Goal: Task Accomplishment & Management: Use online tool/utility

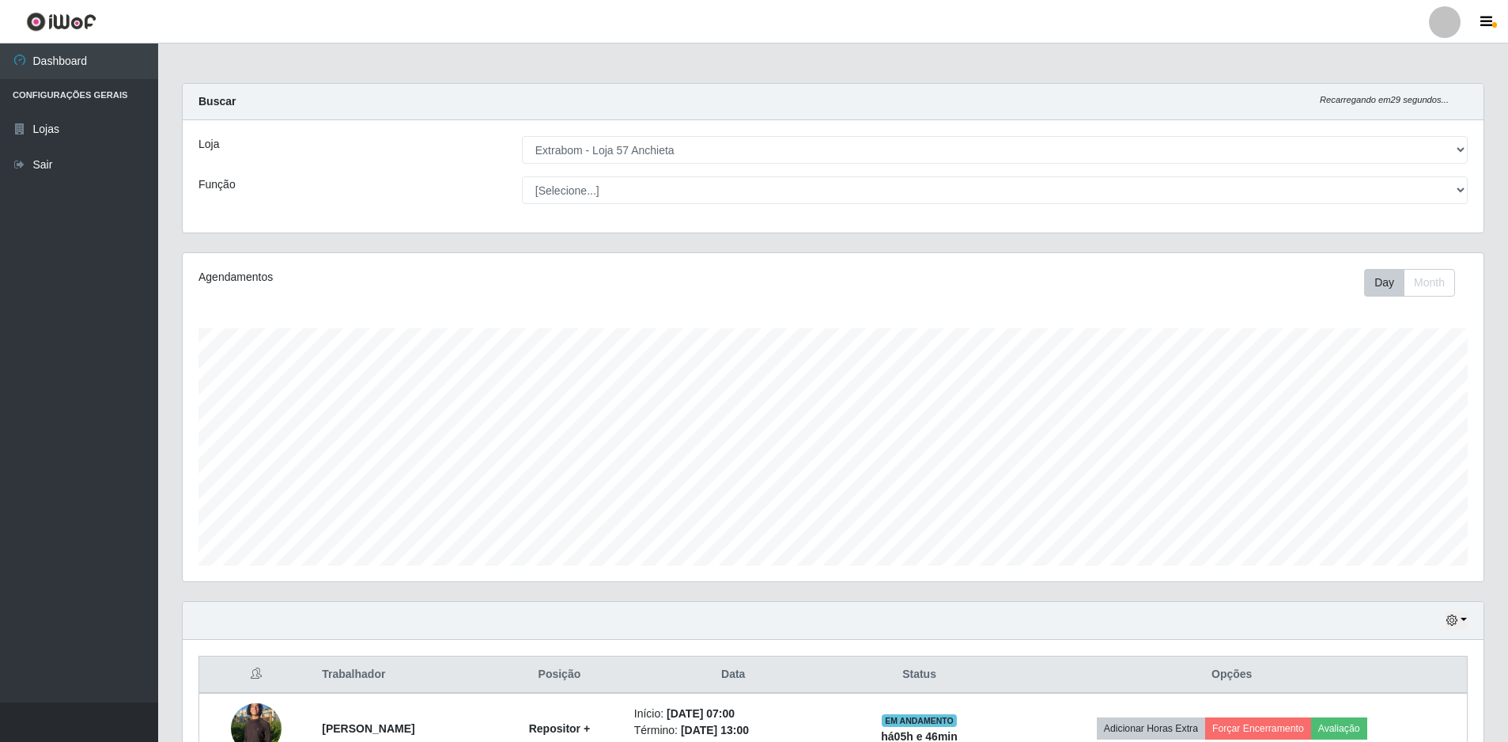
select select "470"
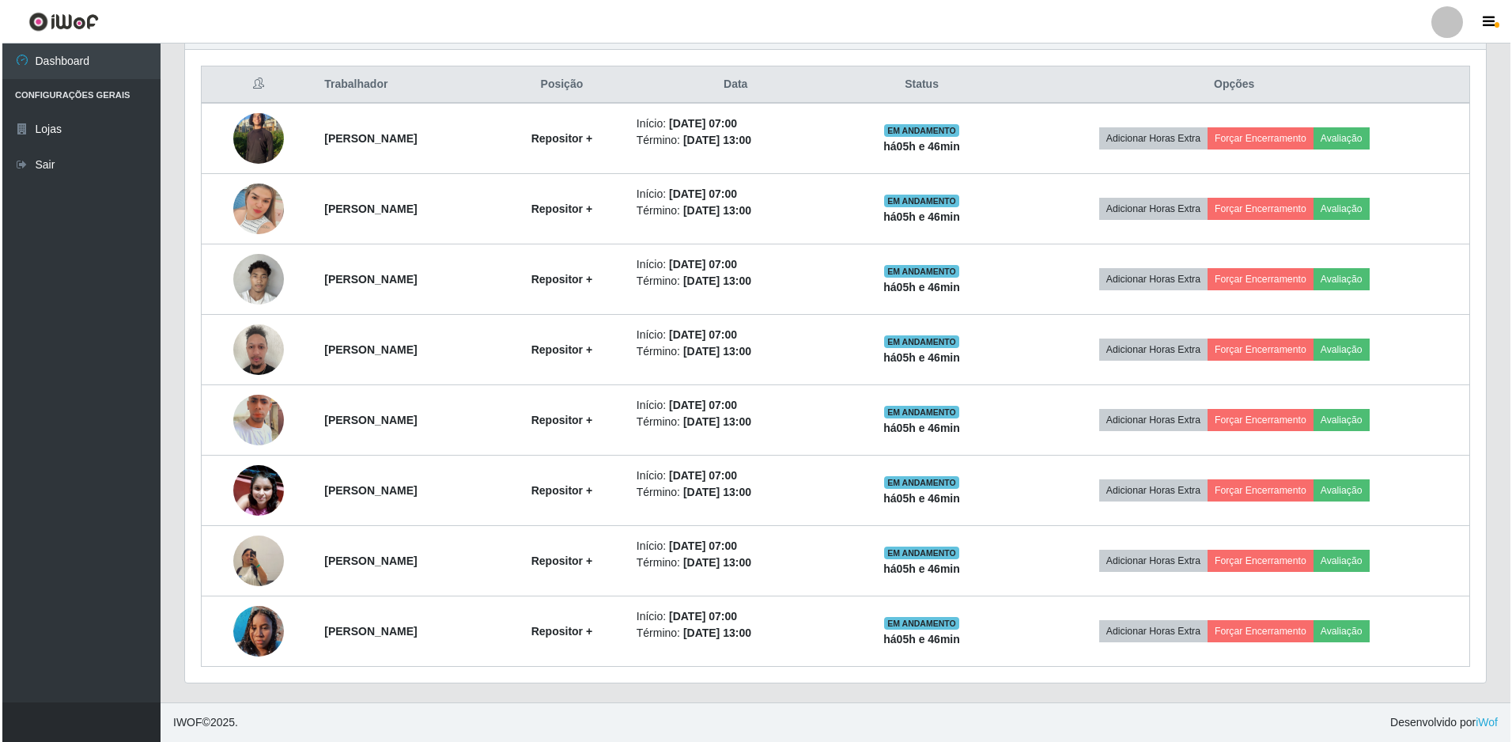
scroll to position [328, 1301]
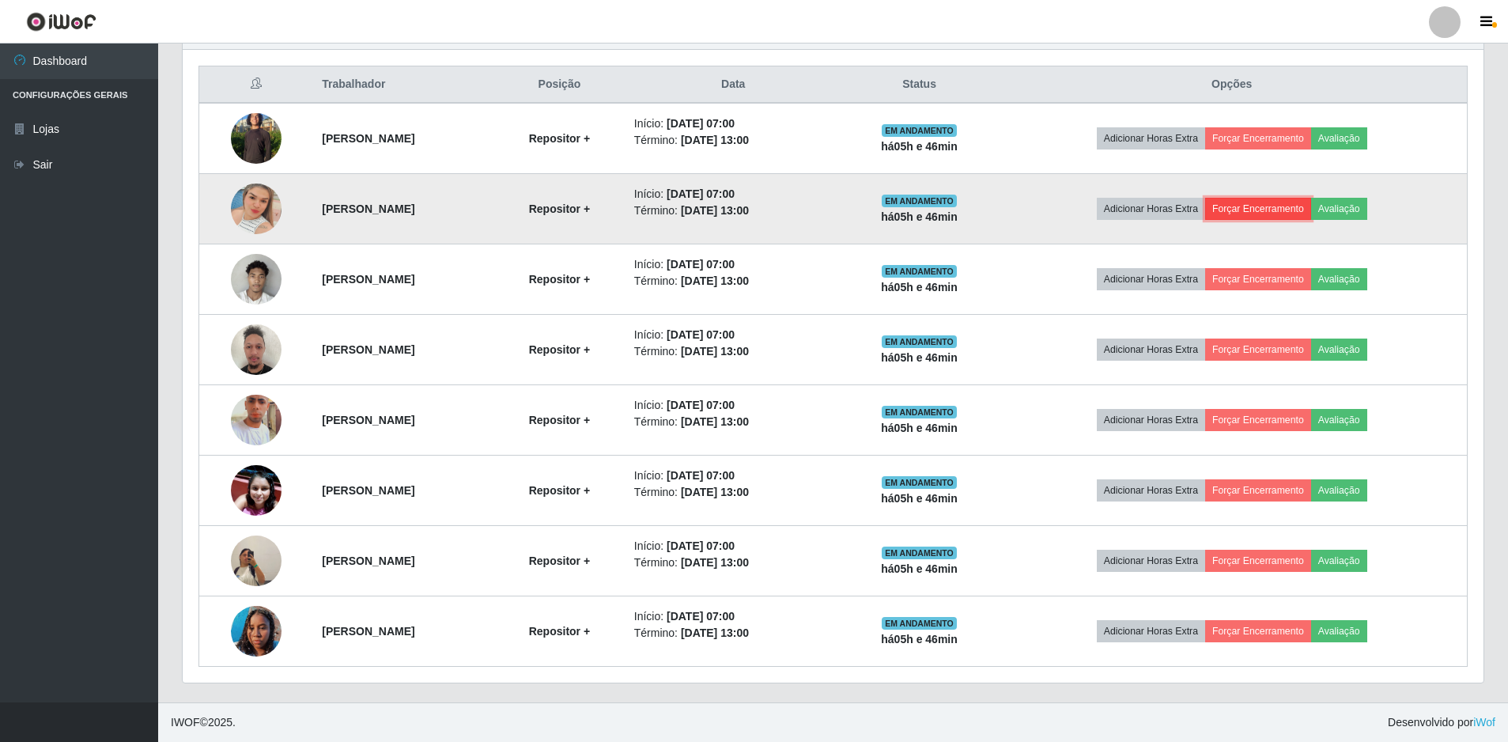
click at [1299, 205] on button "Forçar Encerramento" at bounding box center [1258, 209] width 106 height 22
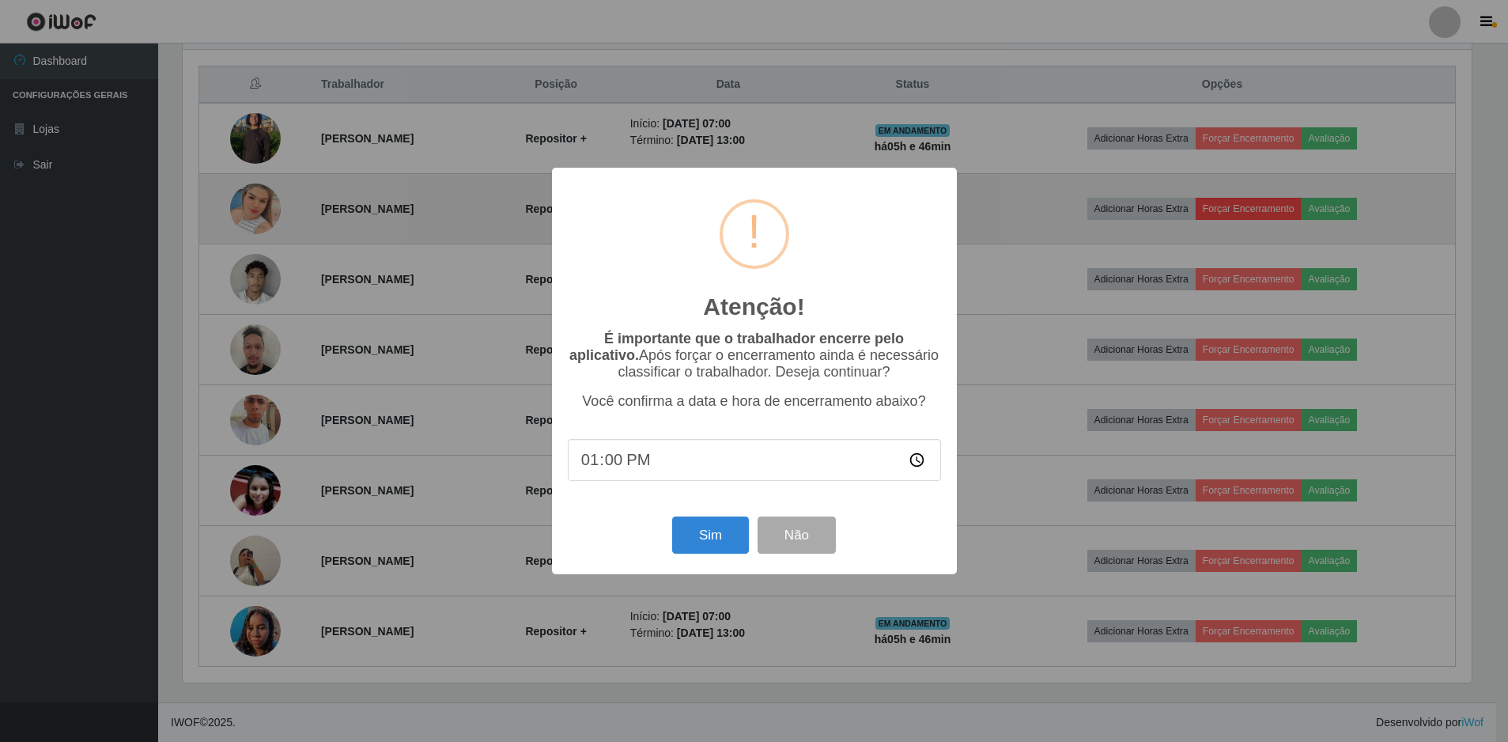
scroll to position [328, 1293]
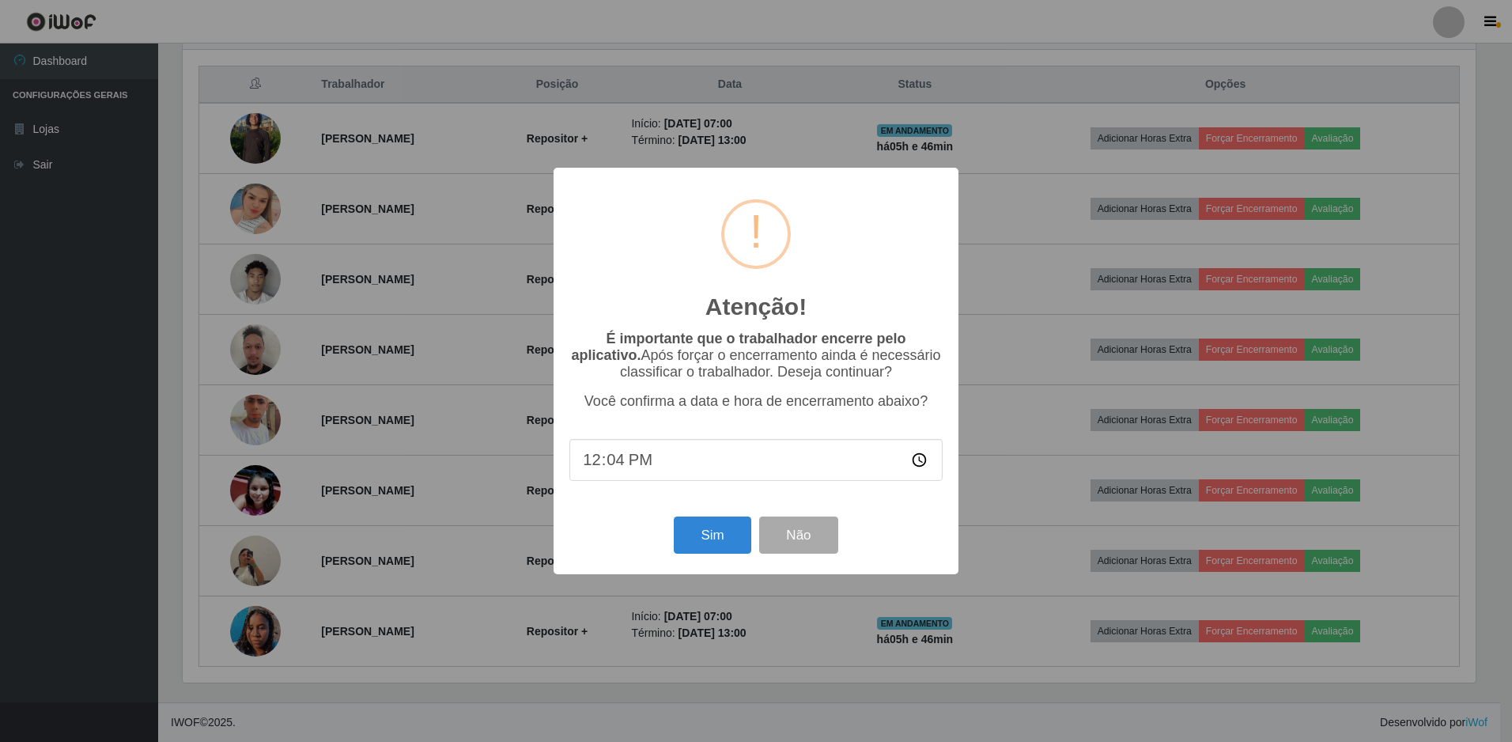
type input "12:46"
click at [700, 531] on button "Sim" at bounding box center [712, 534] width 77 height 37
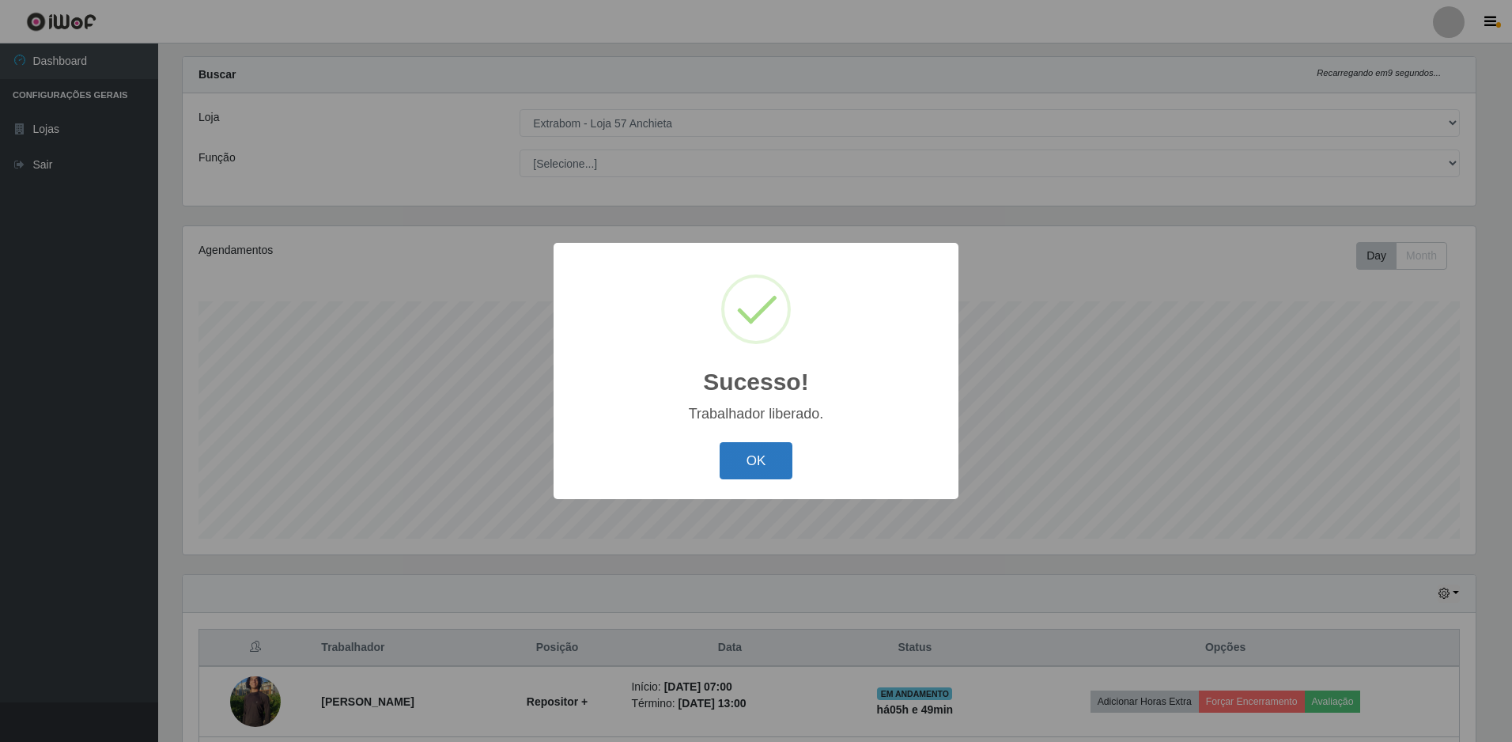
click at [739, 469] on button "OK" at bounding box center [757, 460] width 74 height 37
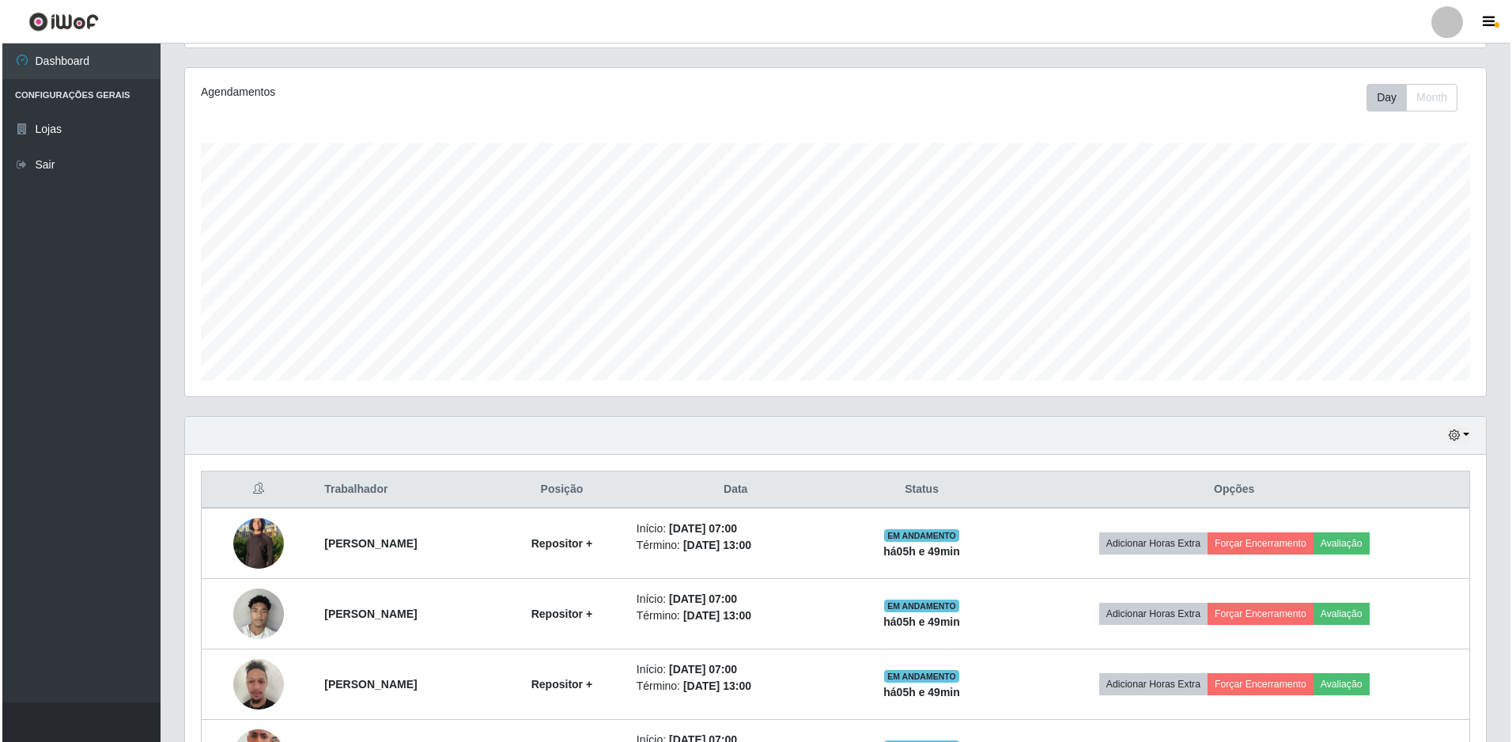
scroll to position [422, 0]
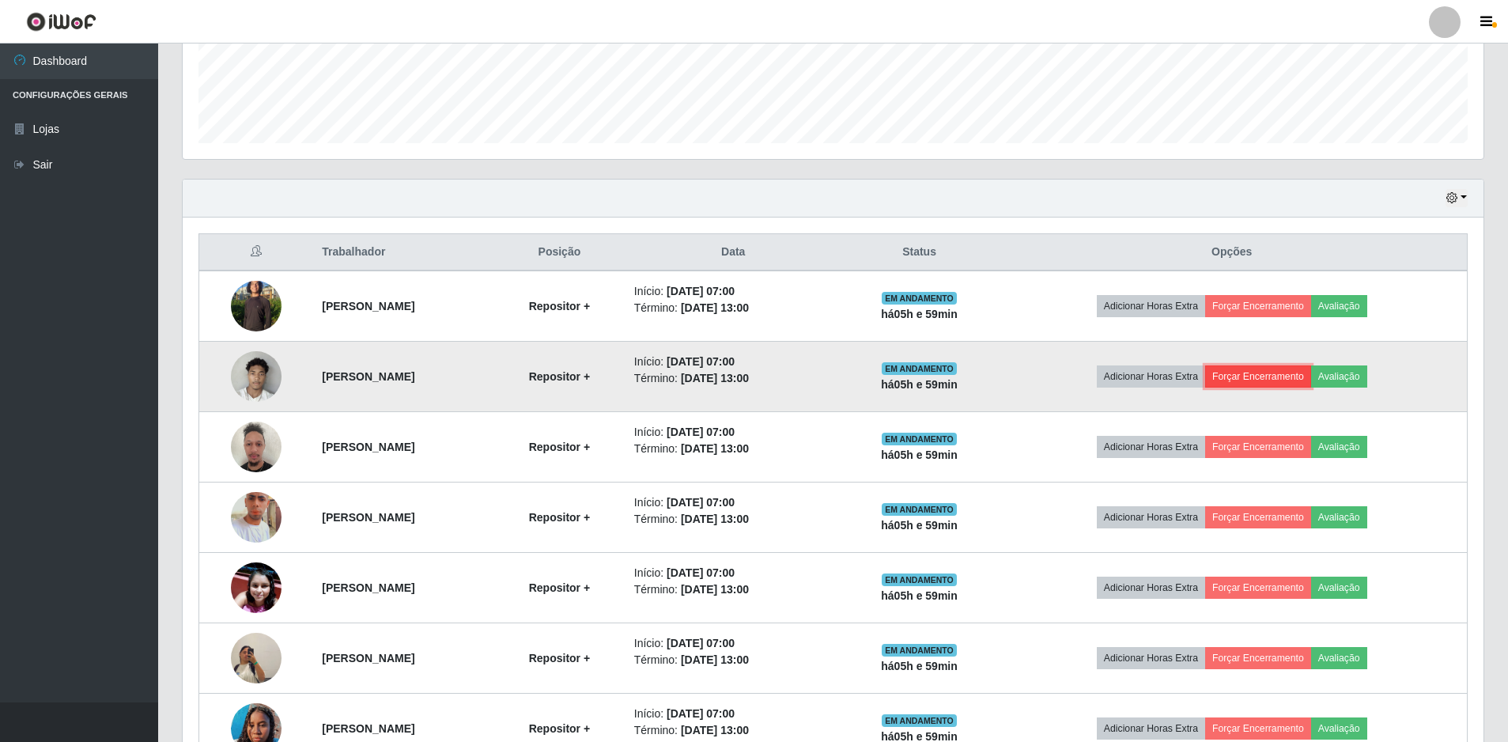
click at [1271, 376] on button "Forçar Encerramento" at bounding box center [1258, 376] width 106 height 22
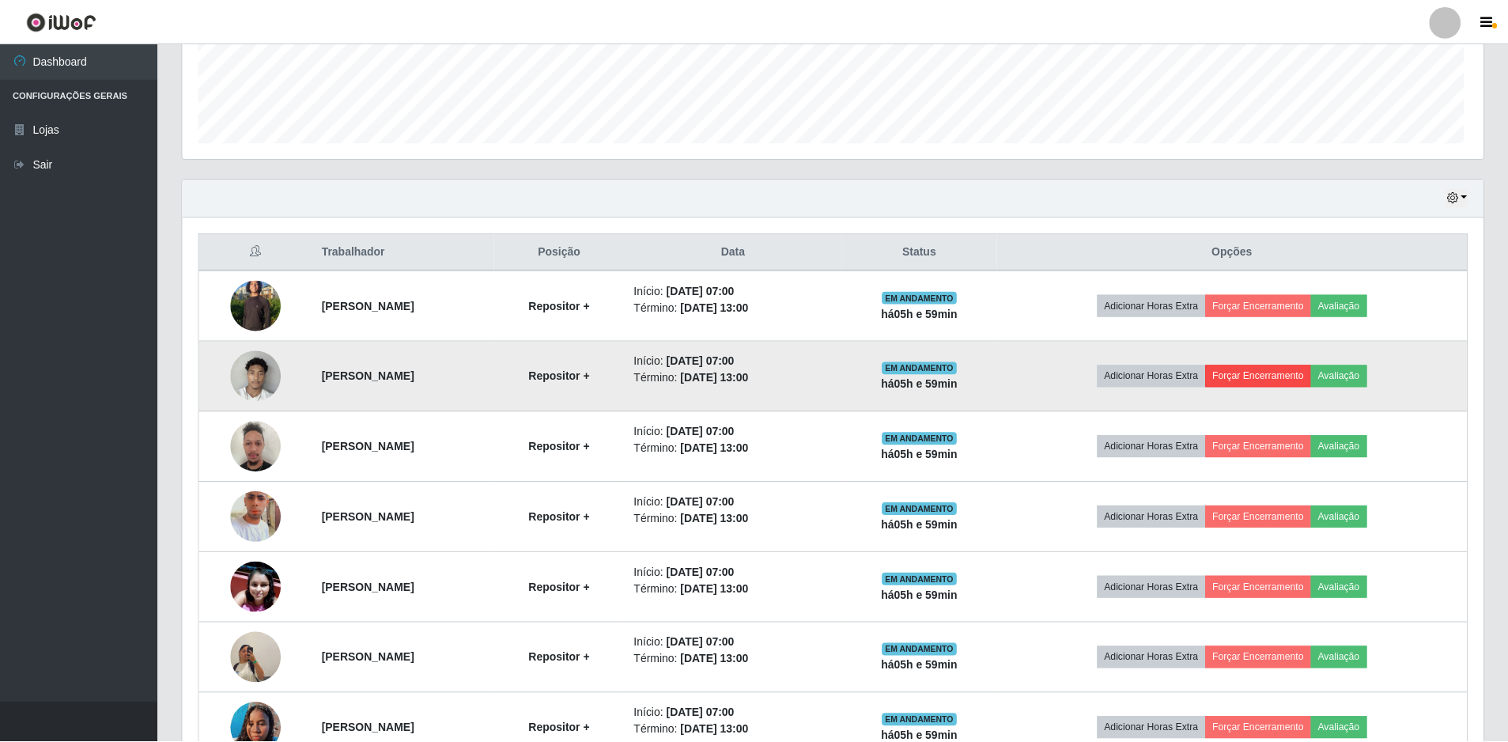
scroll to position [328, 1293]
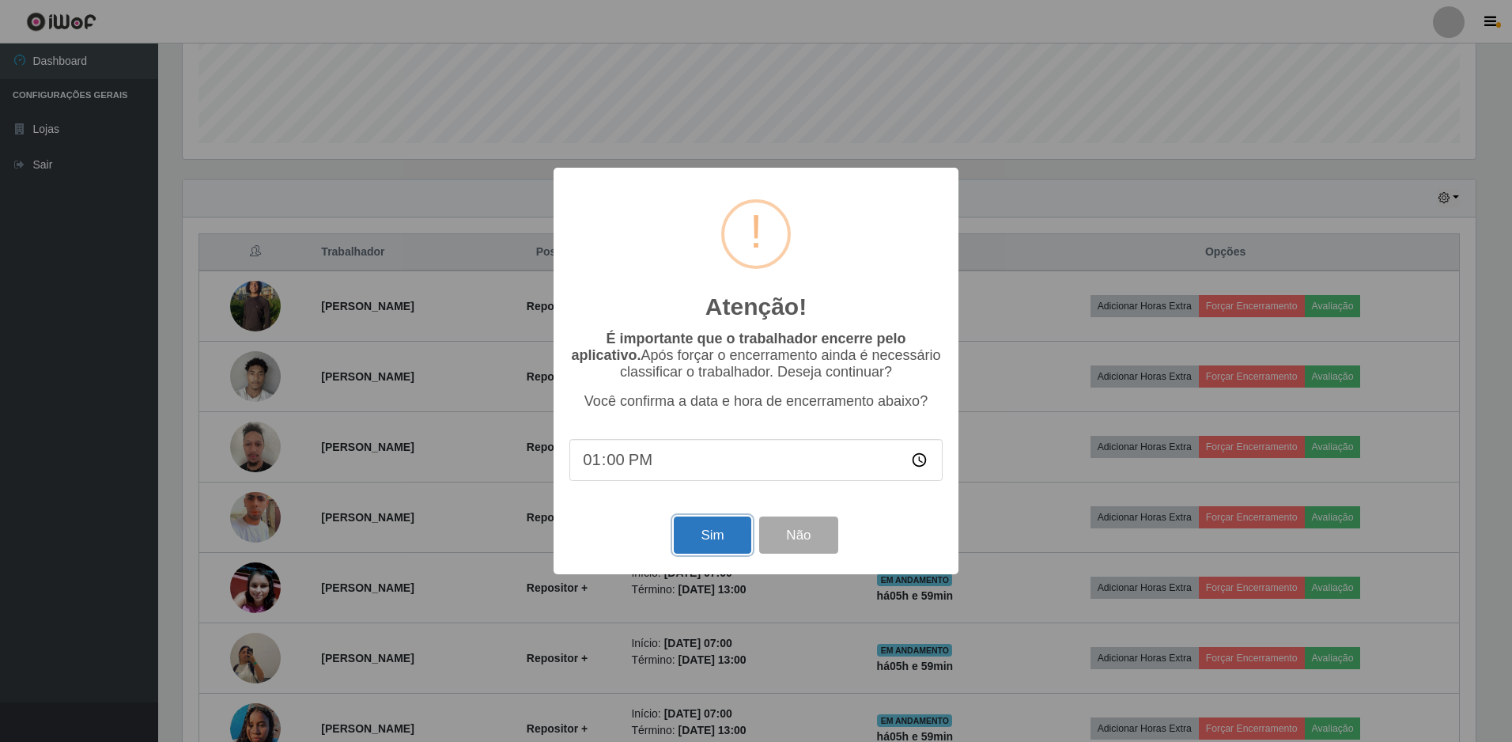
click at [701, 541] on button "Sim" at bounding box center [712, 534] width 77 height 37
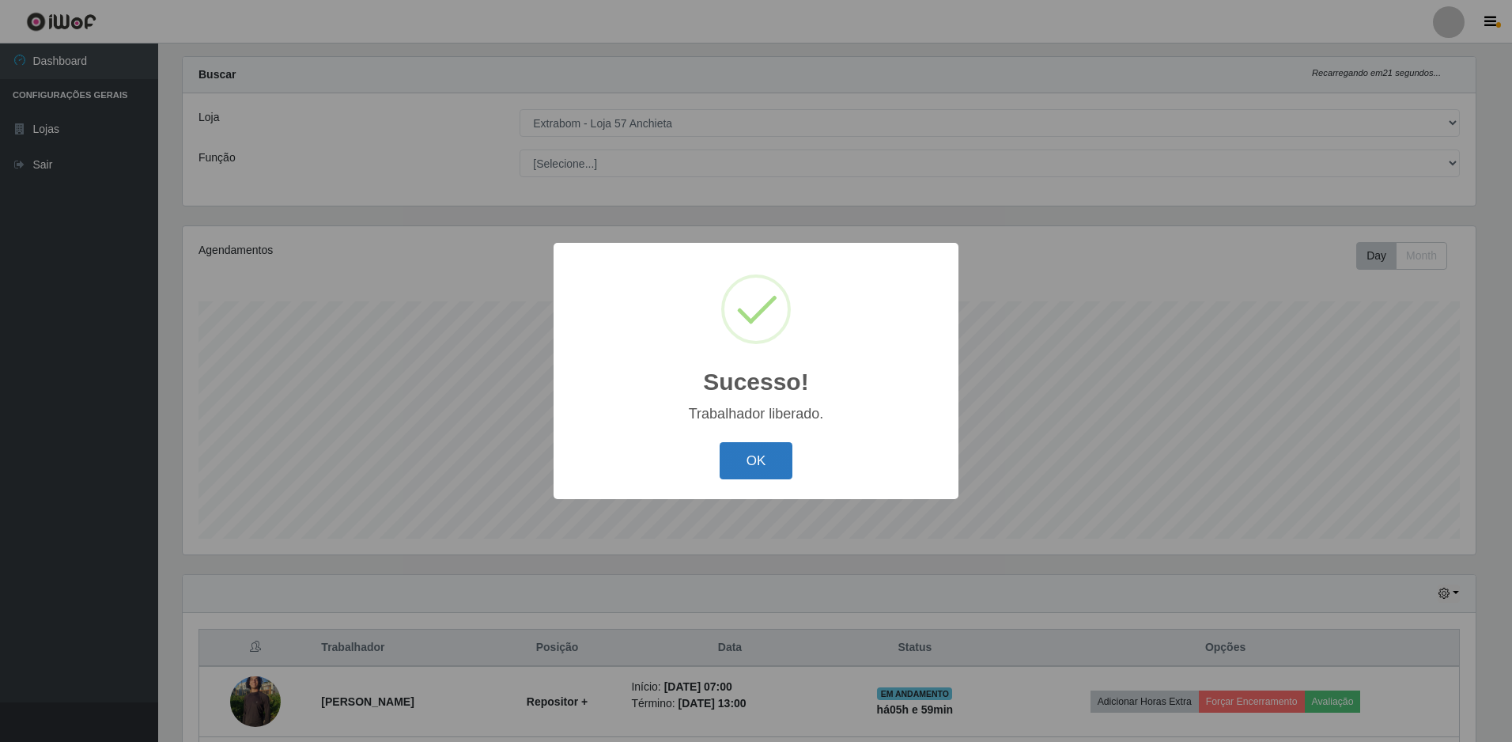
click at [741, 468] on button "OK" at bounding box center [757, 460] width 74 height 37
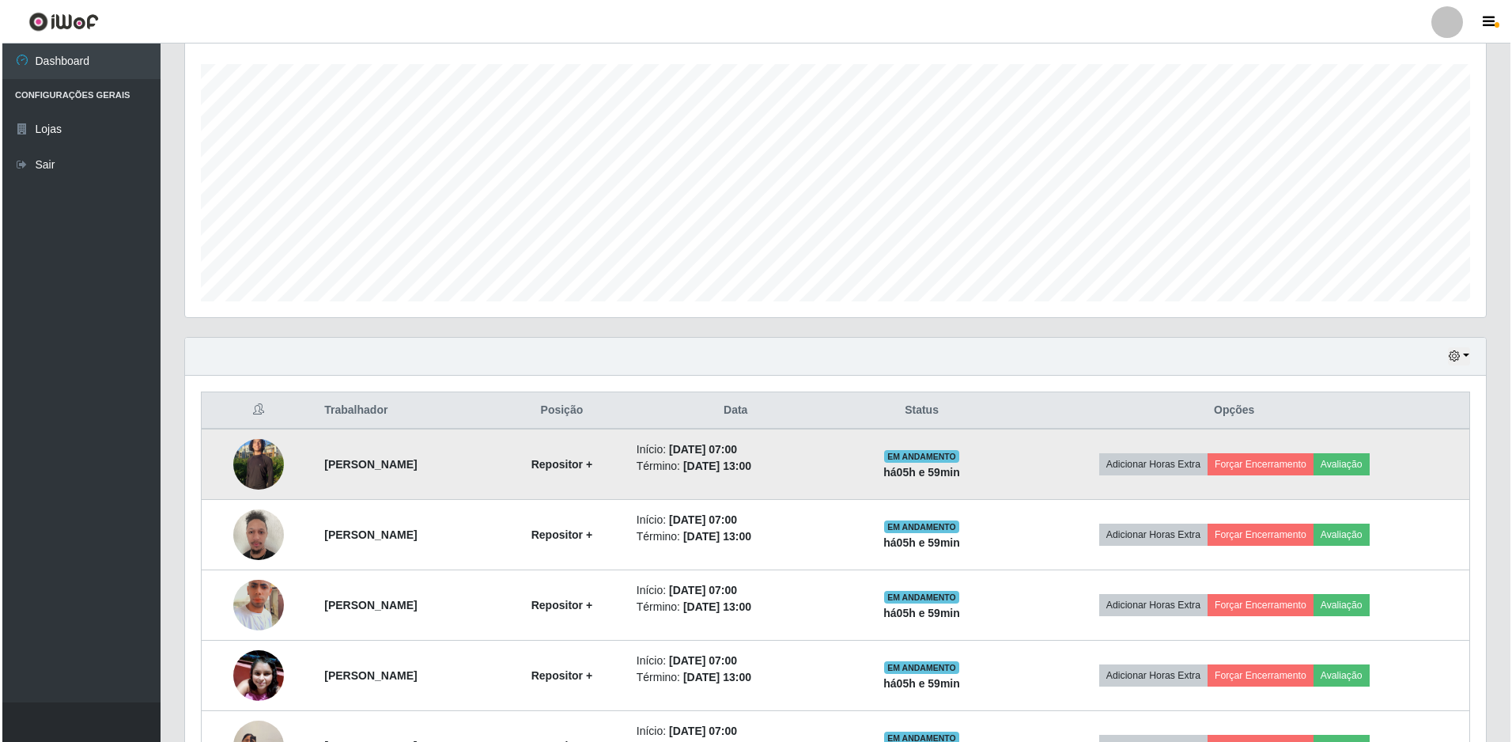
scroll to position [422, 0]
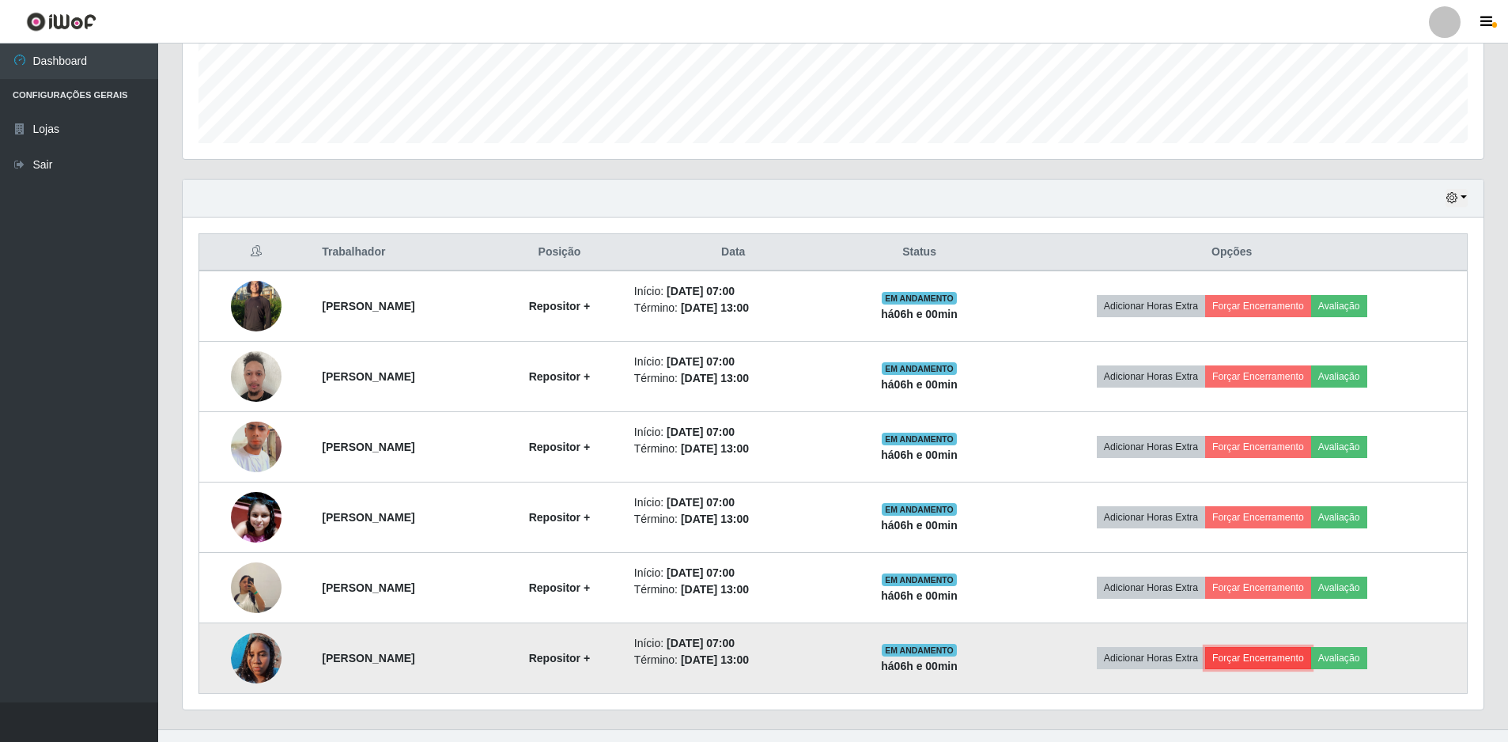
click at [1280, 652] on button "Forçar Encerramento" at bounding box center [1258, 658] width 106 height 22
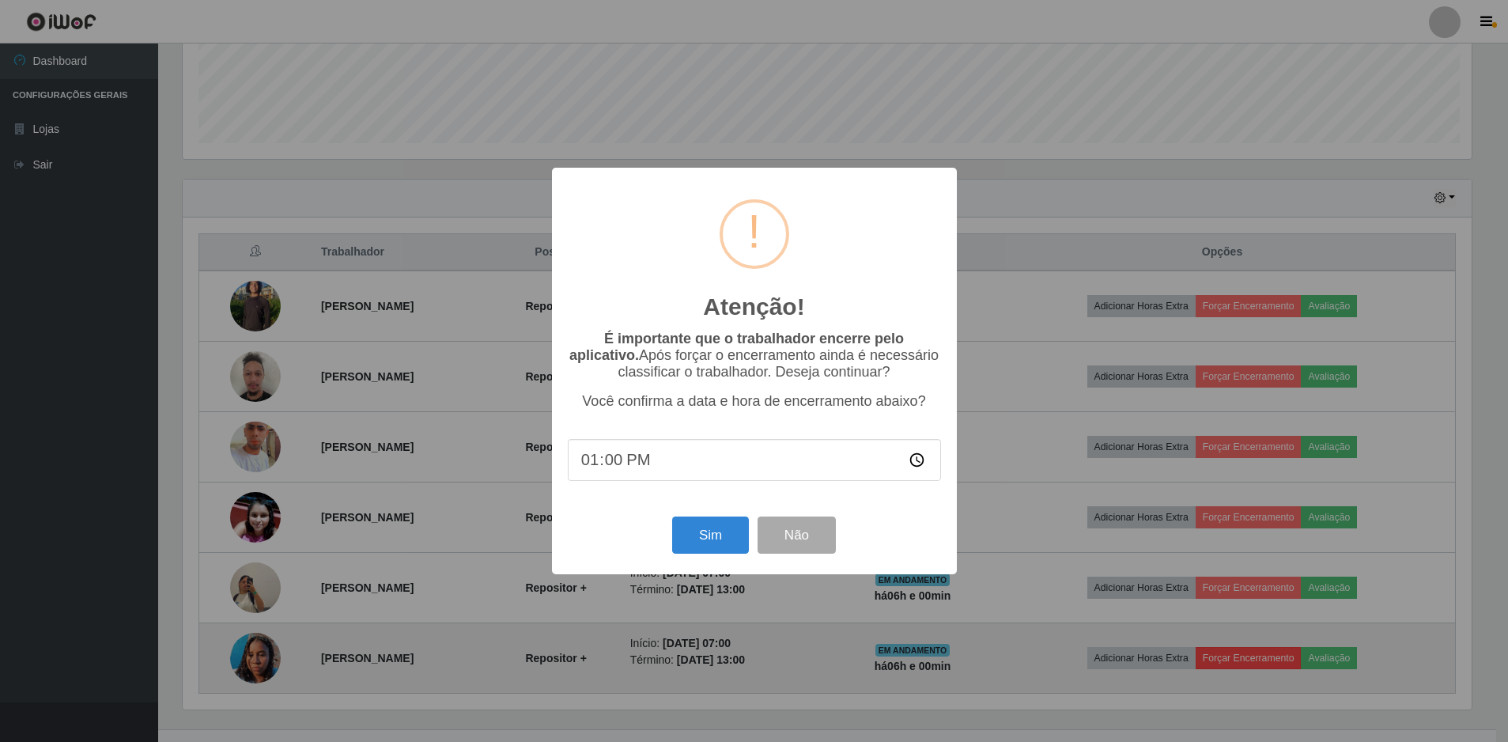
scroll to position [328, 1293]
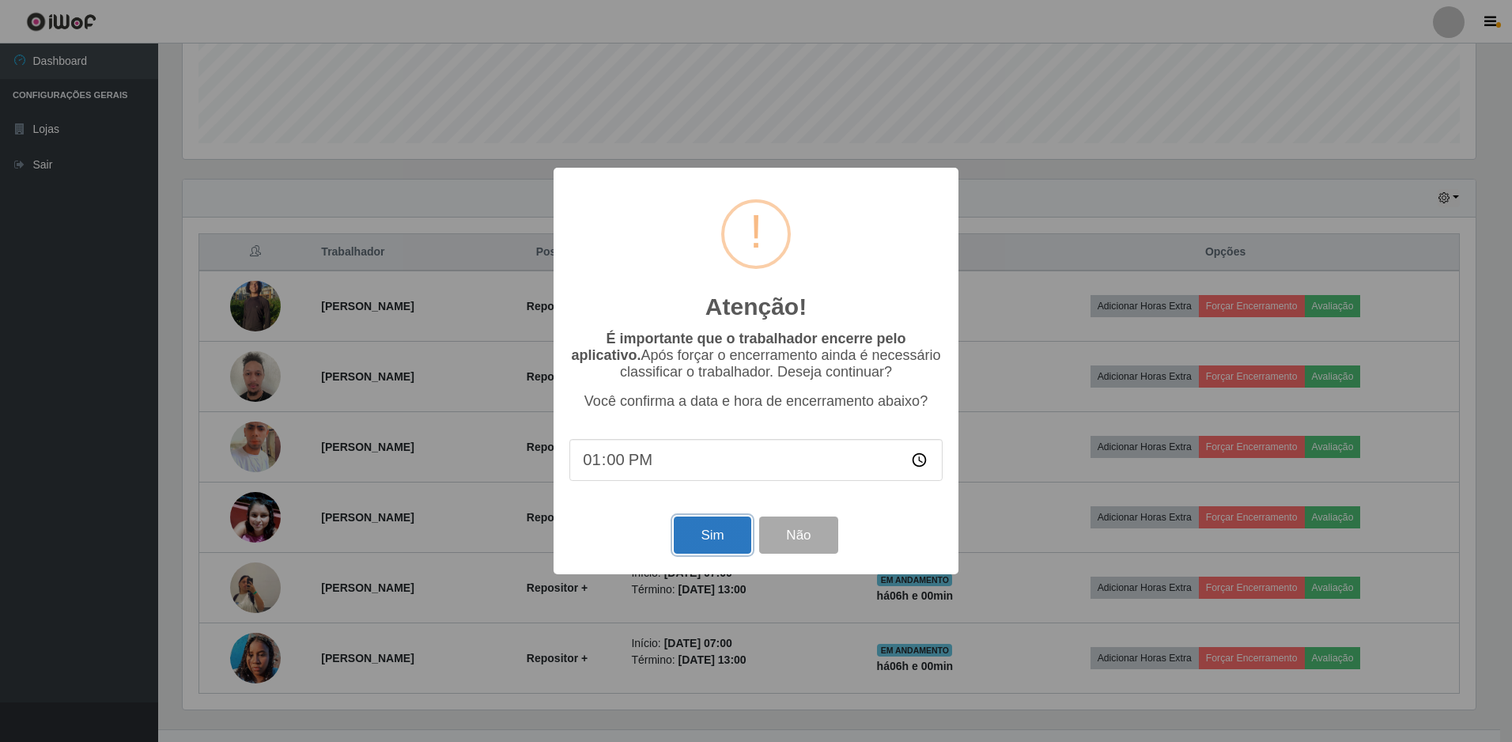
click at [724, 546] on button "Sim" at bounding box center [712, 534] width 77 height 37
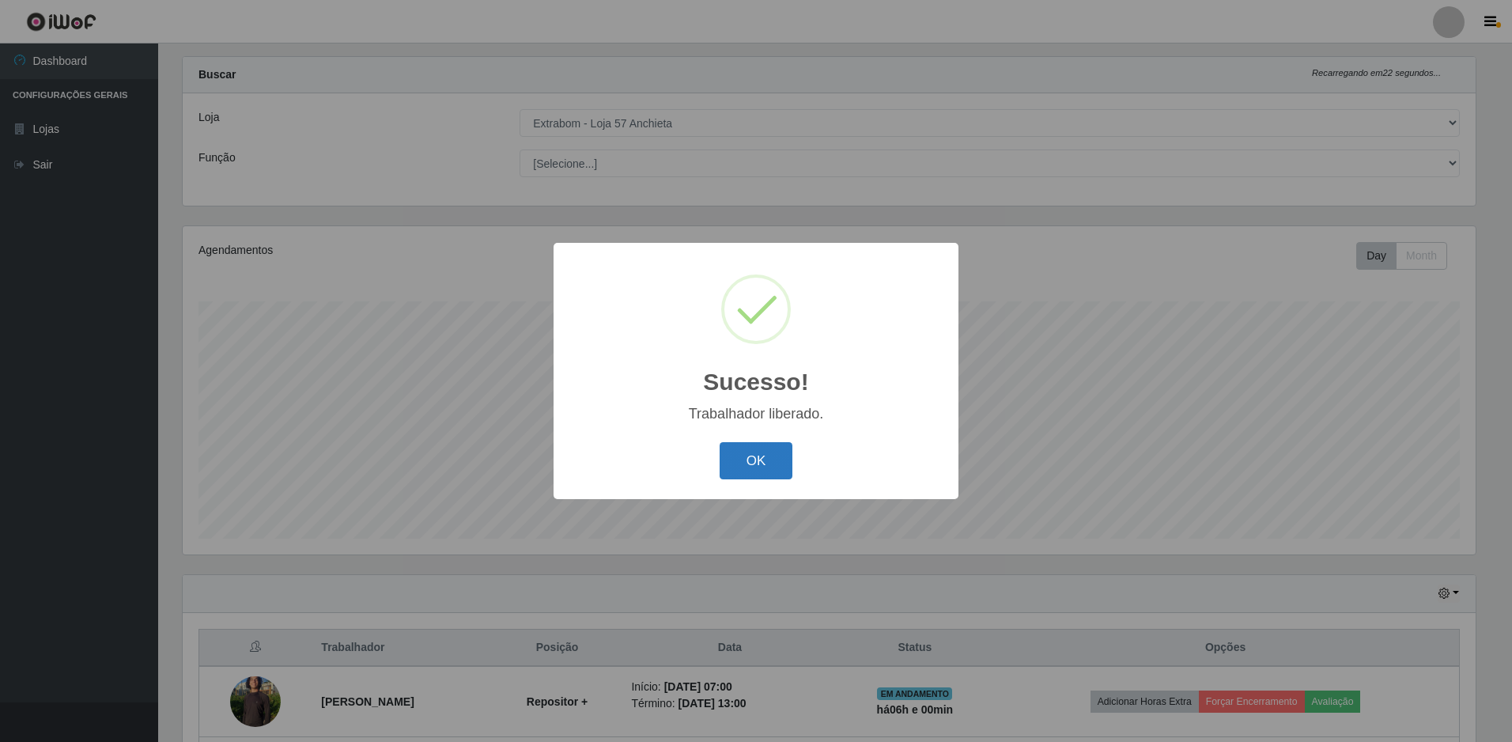
click at [788, 465] on button "OK" at bounding box center [757, 460] width 74 height 37
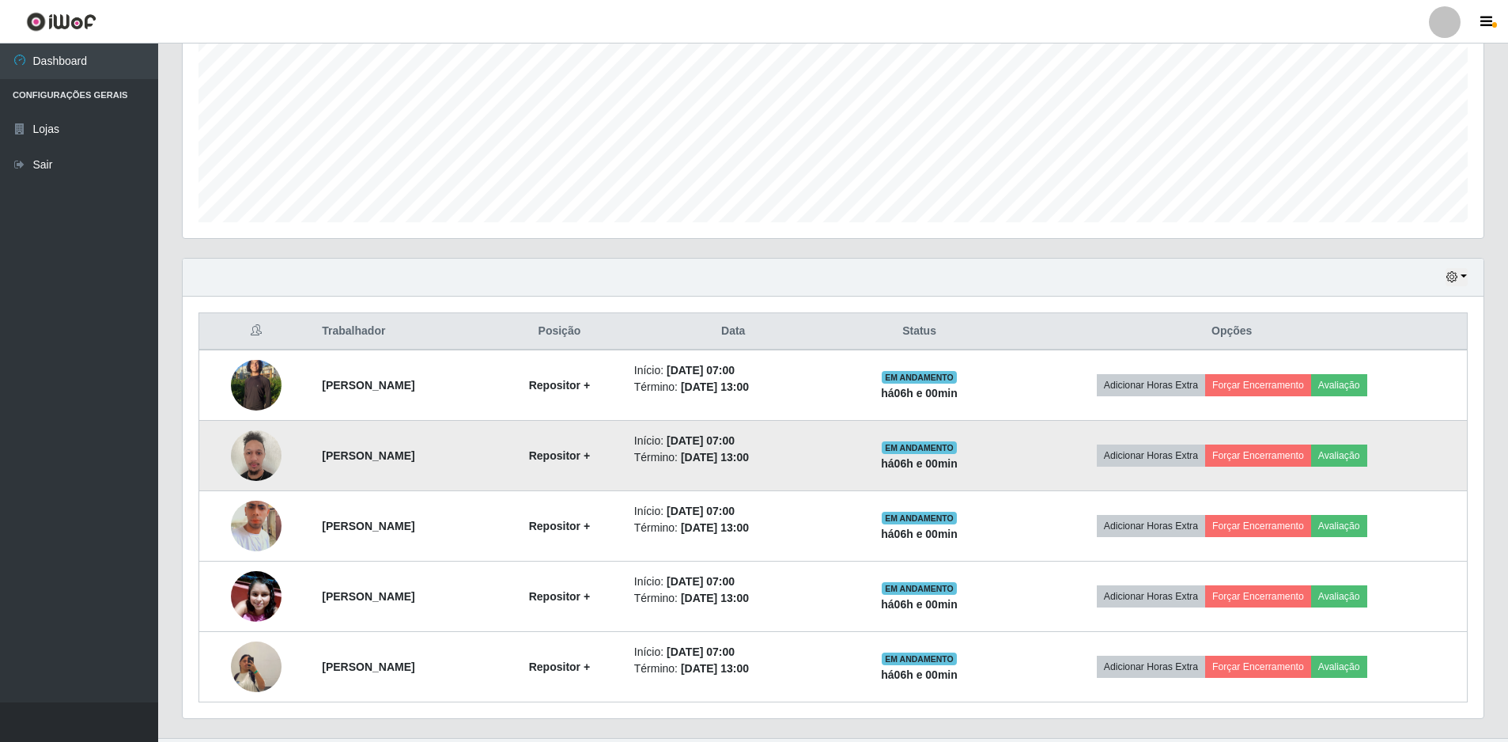
scroll to position [379, 0]
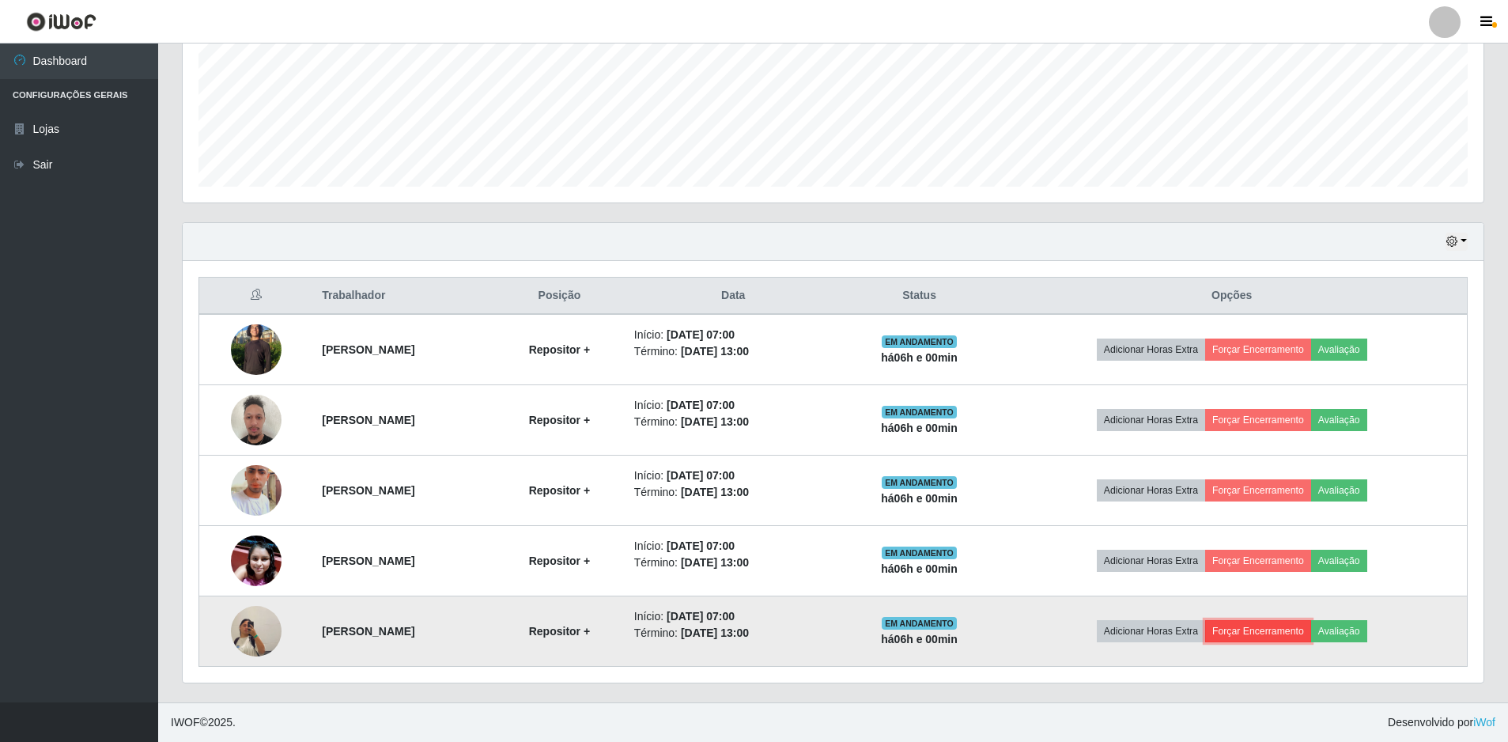
click at [1262, 632] on button "Forçar Encerramento" at bounding box center [1258, 631] width 106 height 22
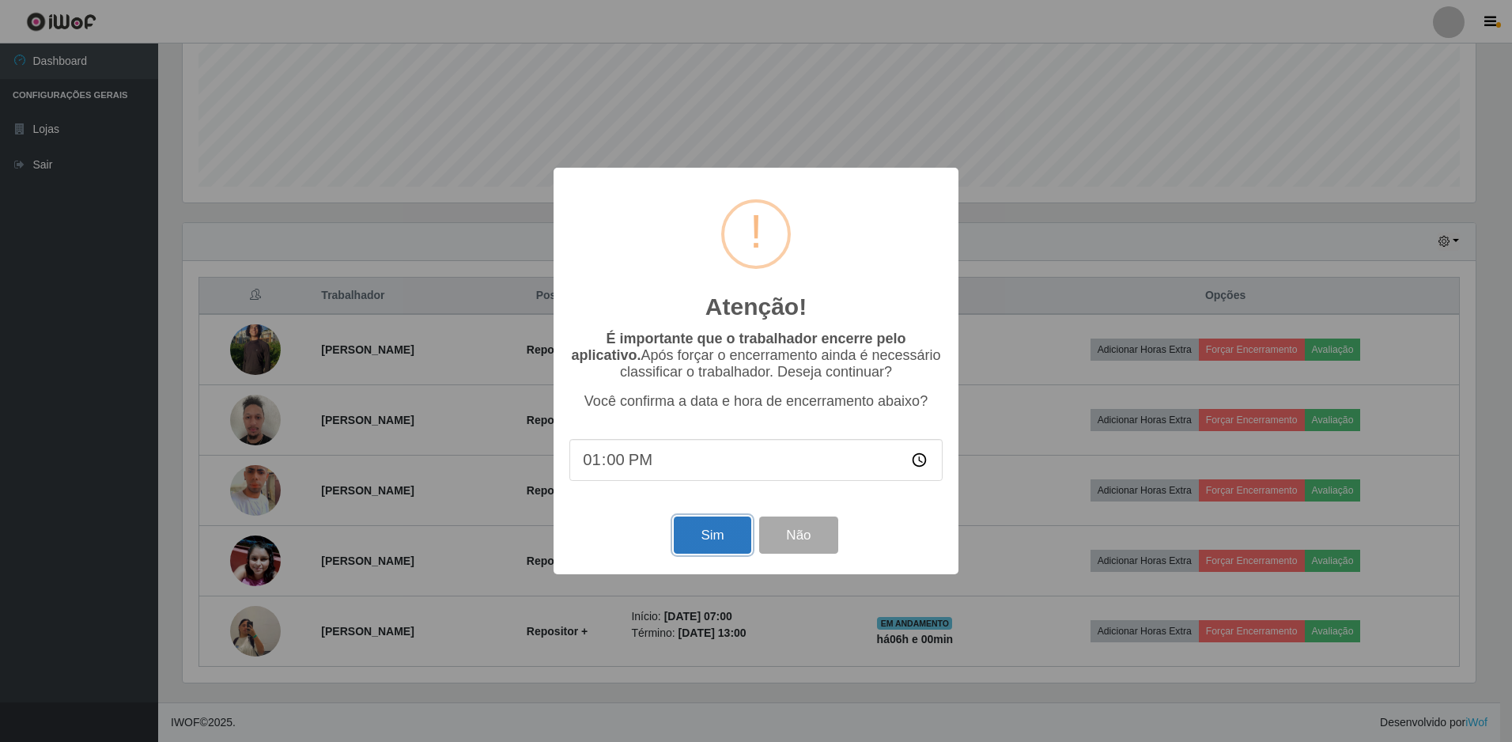
click at [720, 538] on button "Sim" at bounding box center [712, 534] width 77 height 37
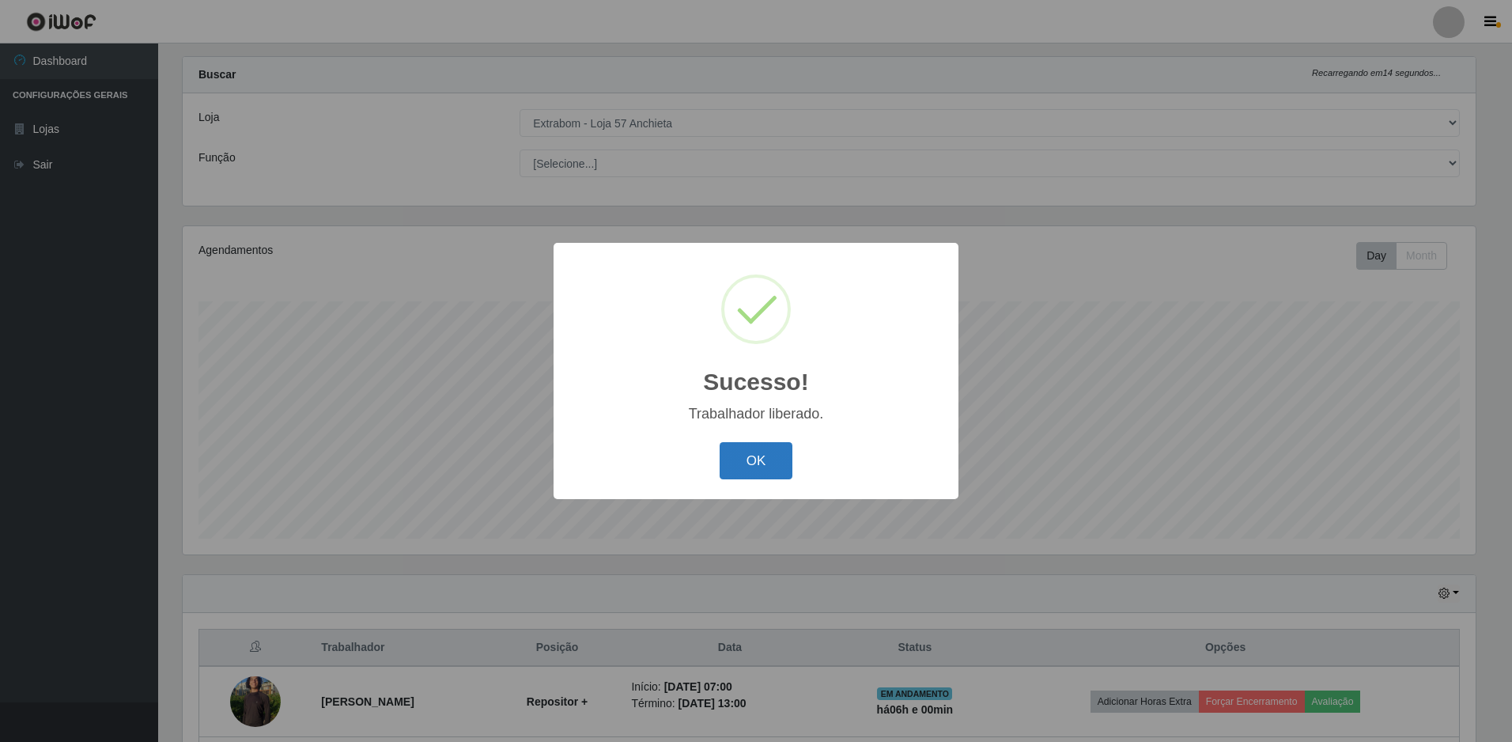
click at [756, 467] on button "OK" at bounding box center [757, 460] width 74 height 37
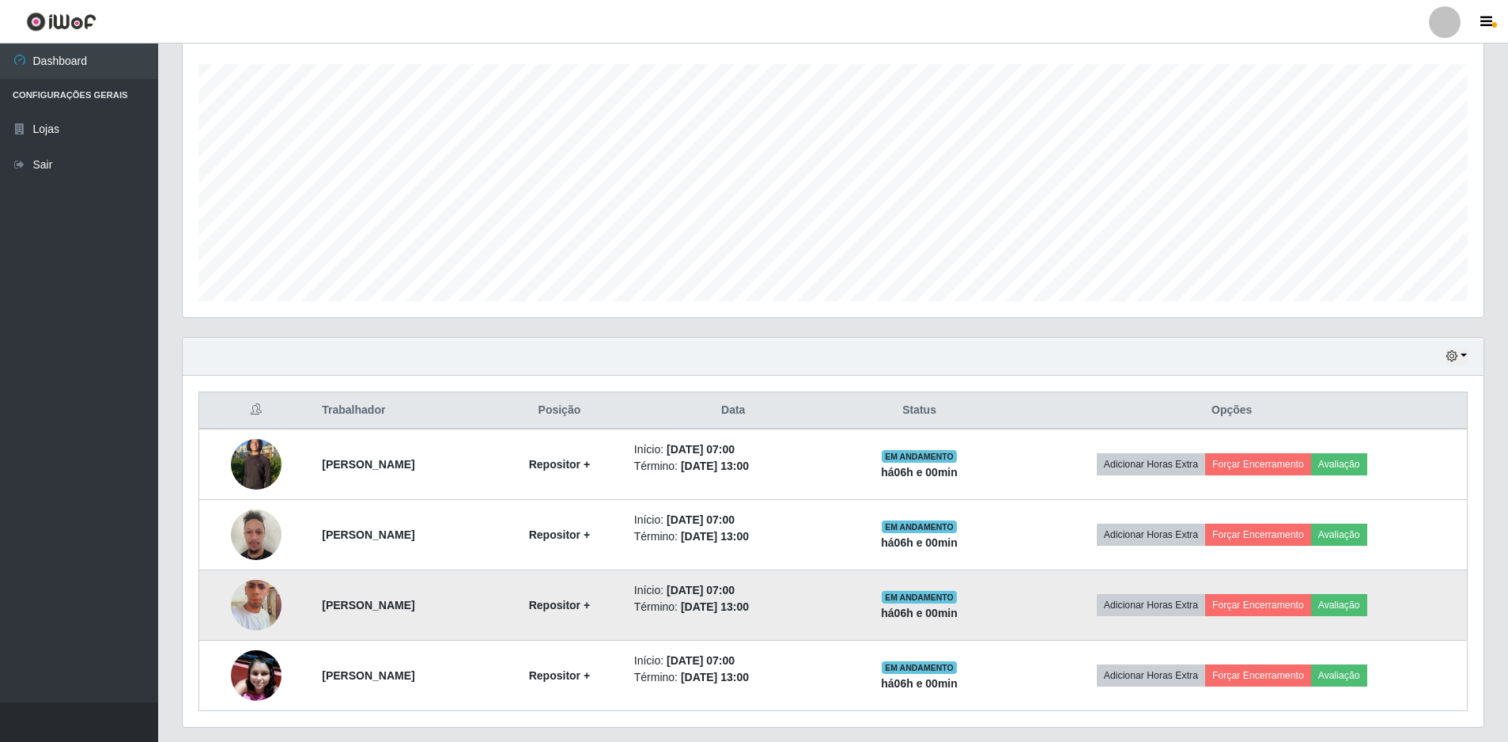
scroll to position [308, 0]
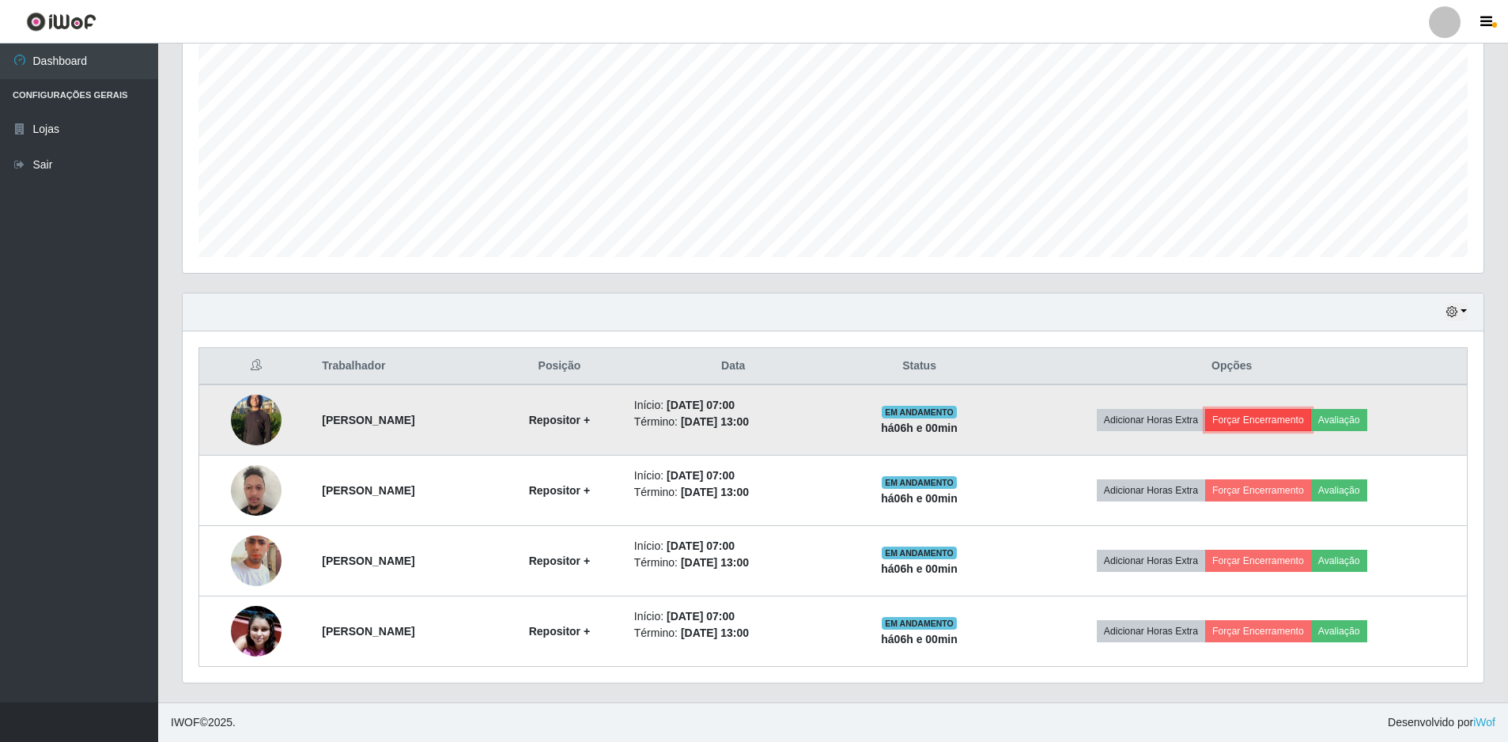
click at [1264, 413] on button "Forçar Encerramento" at bounding box center [1258, 420] width 106 height 22
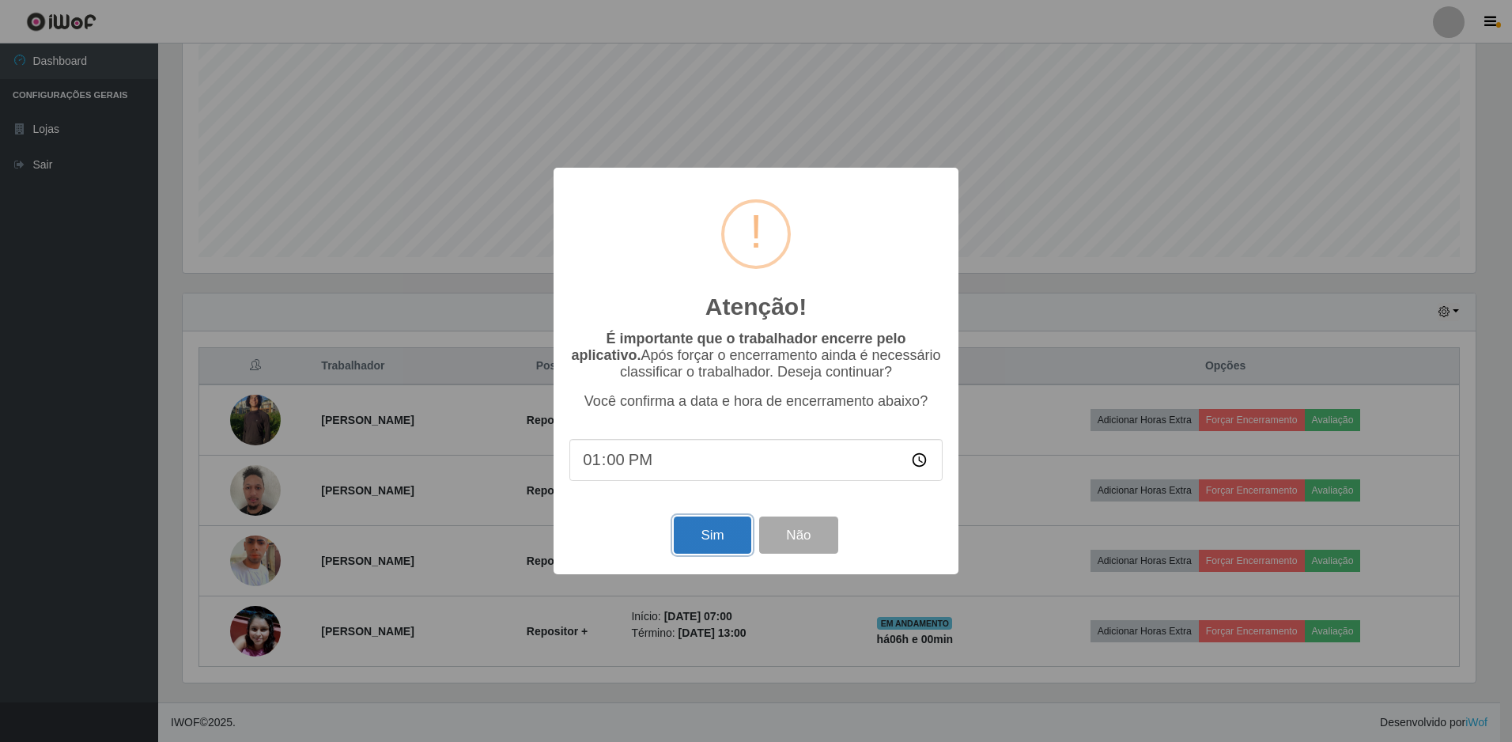
click at [702, 539] on button "Sim" at bounding box center [712, 534] width 77 height 37
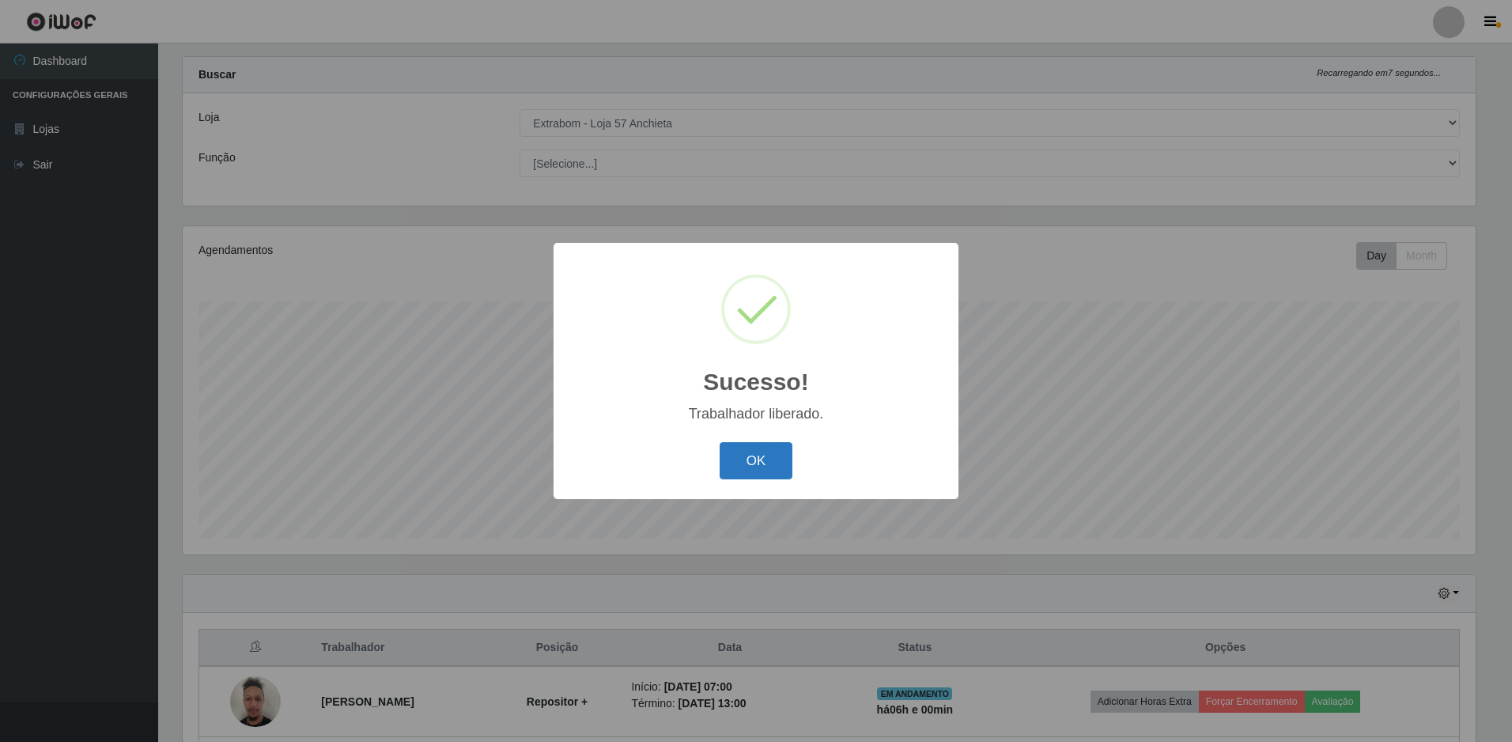
click at [749, 468] on button "OK" at bounding box center [757, 460] width 74 height 37
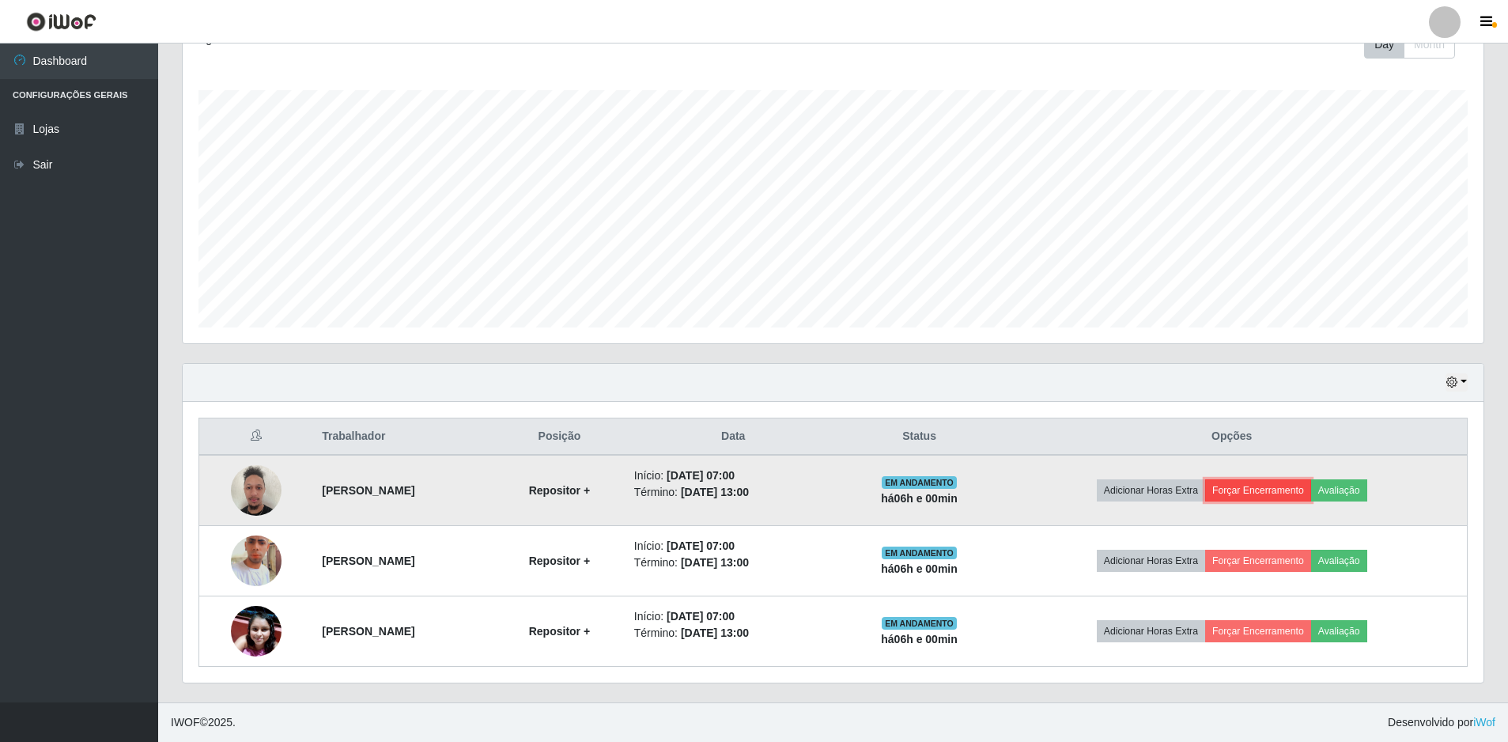
click at [1260, 489] on button "Forçar Encerramento" at bounding box center [1258, 490] width 106 height 22
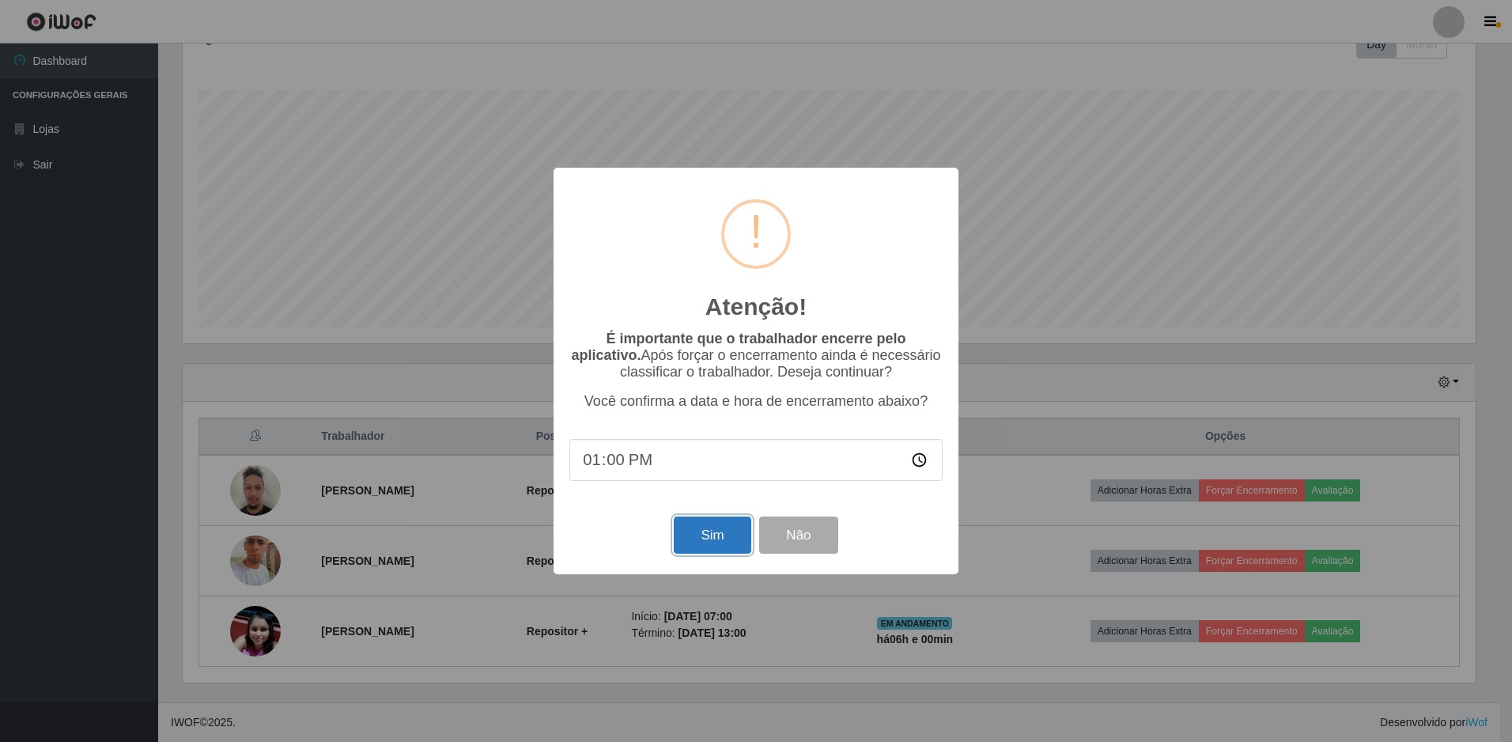
click at [734, 542] on button "Sim" at bounding box center [712, 534] width 77 height 37
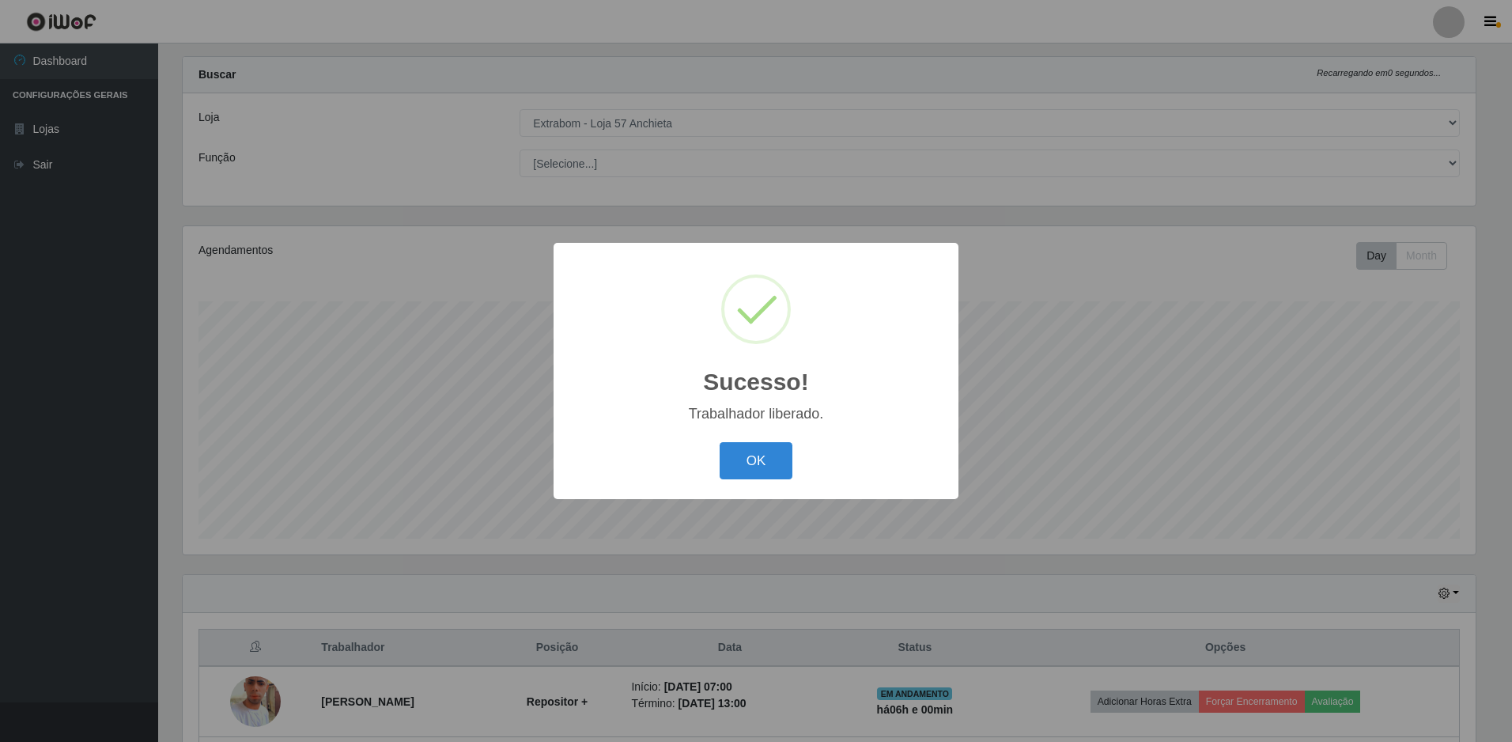
click at [733, 414] on div "Trabalhador liberado." at bounding box center [755, 414] width 373 height 17
click at [764, 467] on button "OK" at bounding box center [757, 460] width 74 height 37
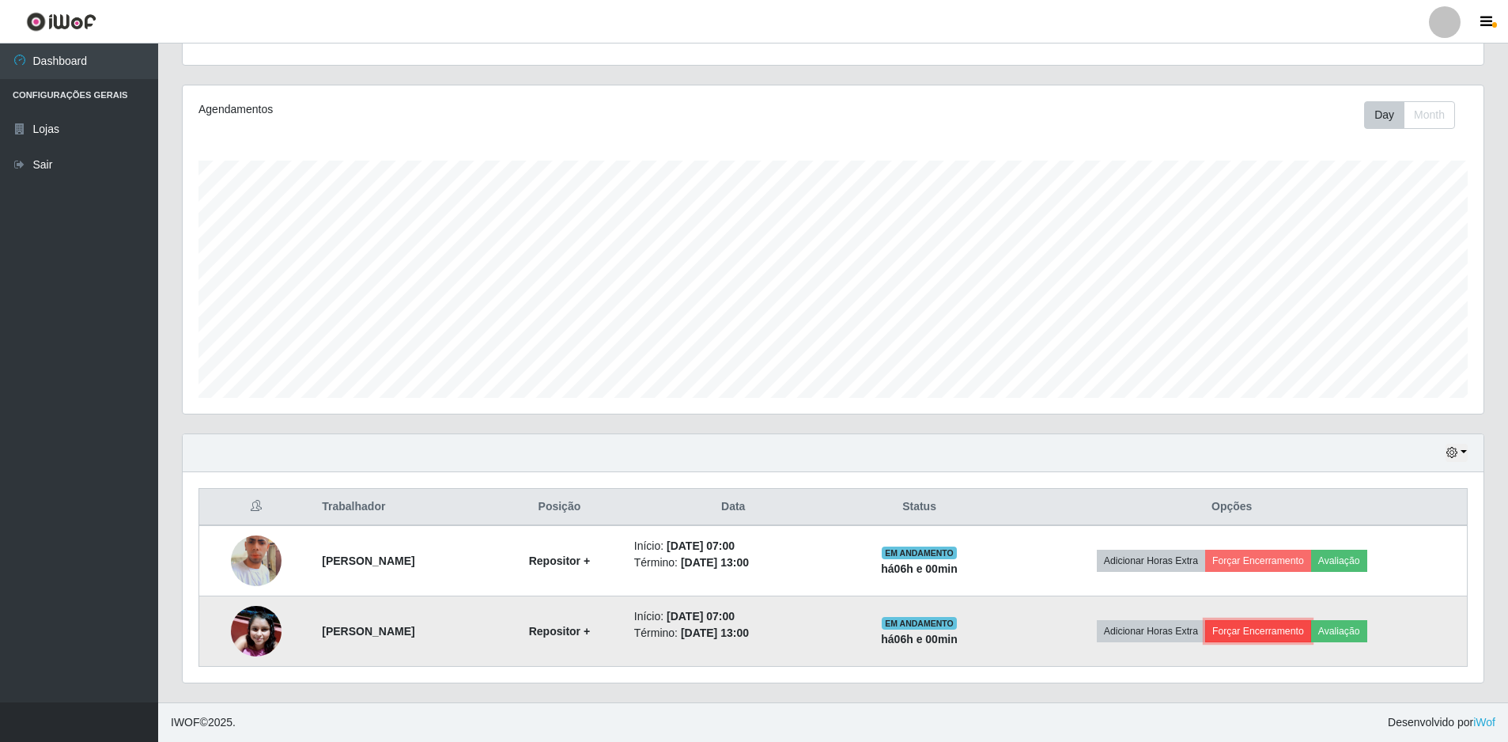
click at [1264, 633] on button "Forçar Encerramento" at bounding box center [1258, 631] width 106 height 22
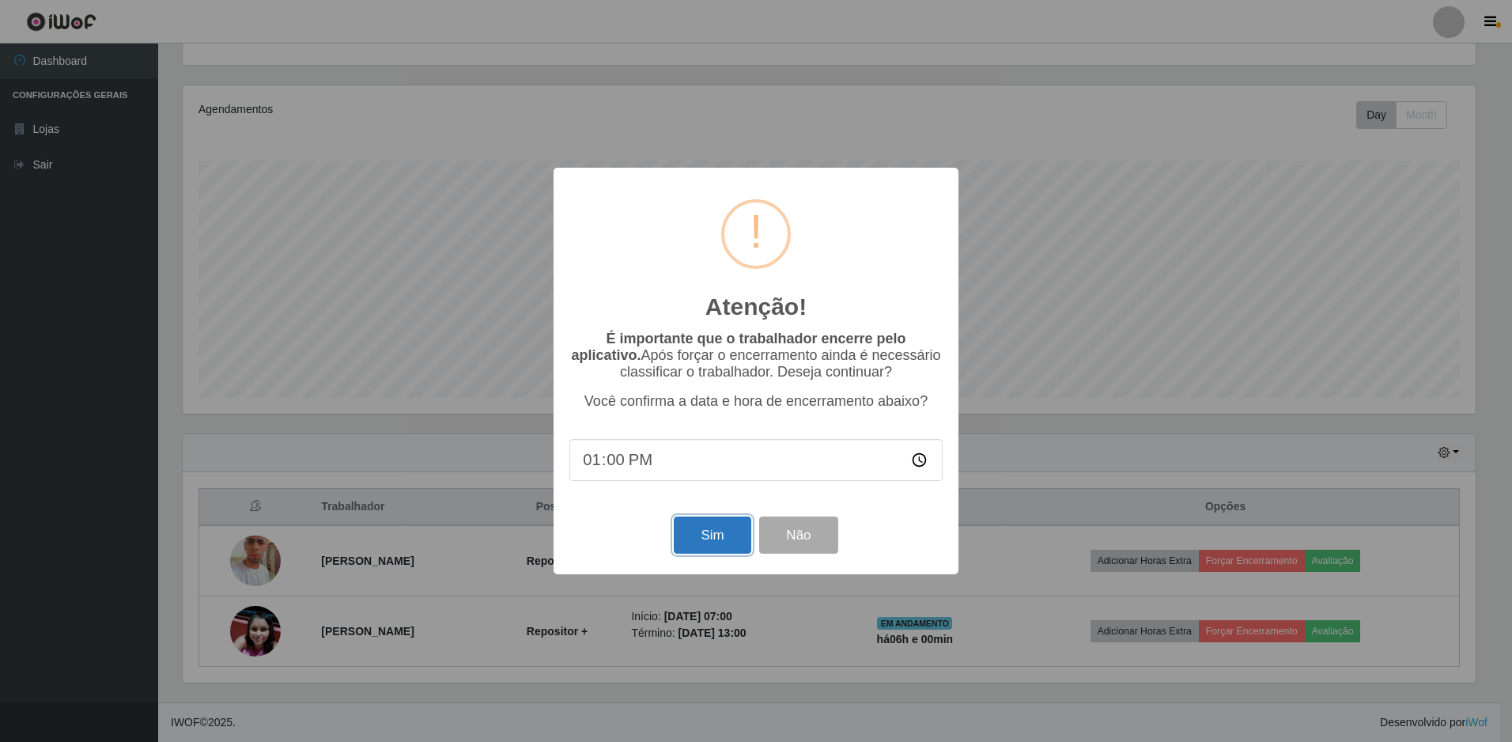
click at [711, 543] on button "Sim" at bounding box center [712, 534] width 77 height 37
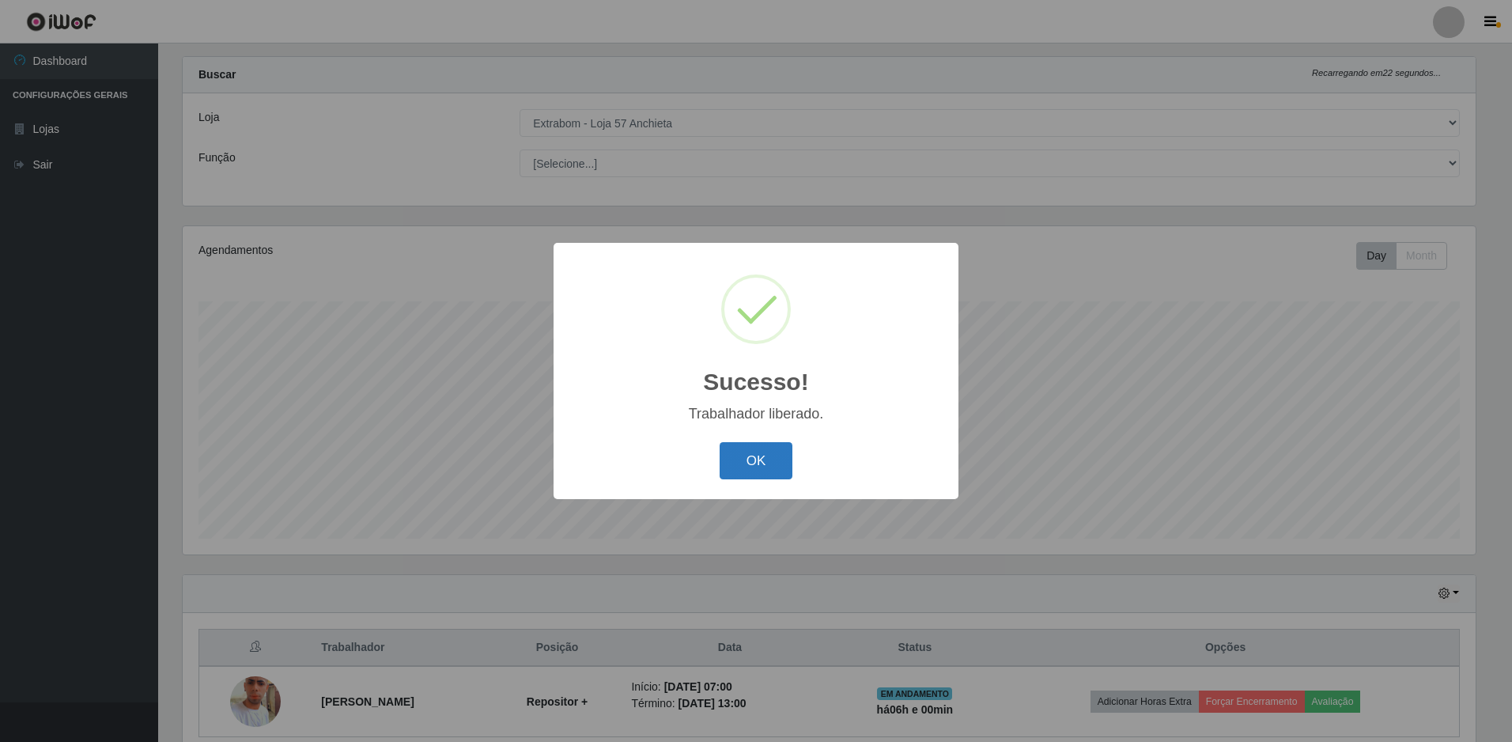
click at [736, 471] on button "OK" at bounding box center [757, 460] width 74 height 37
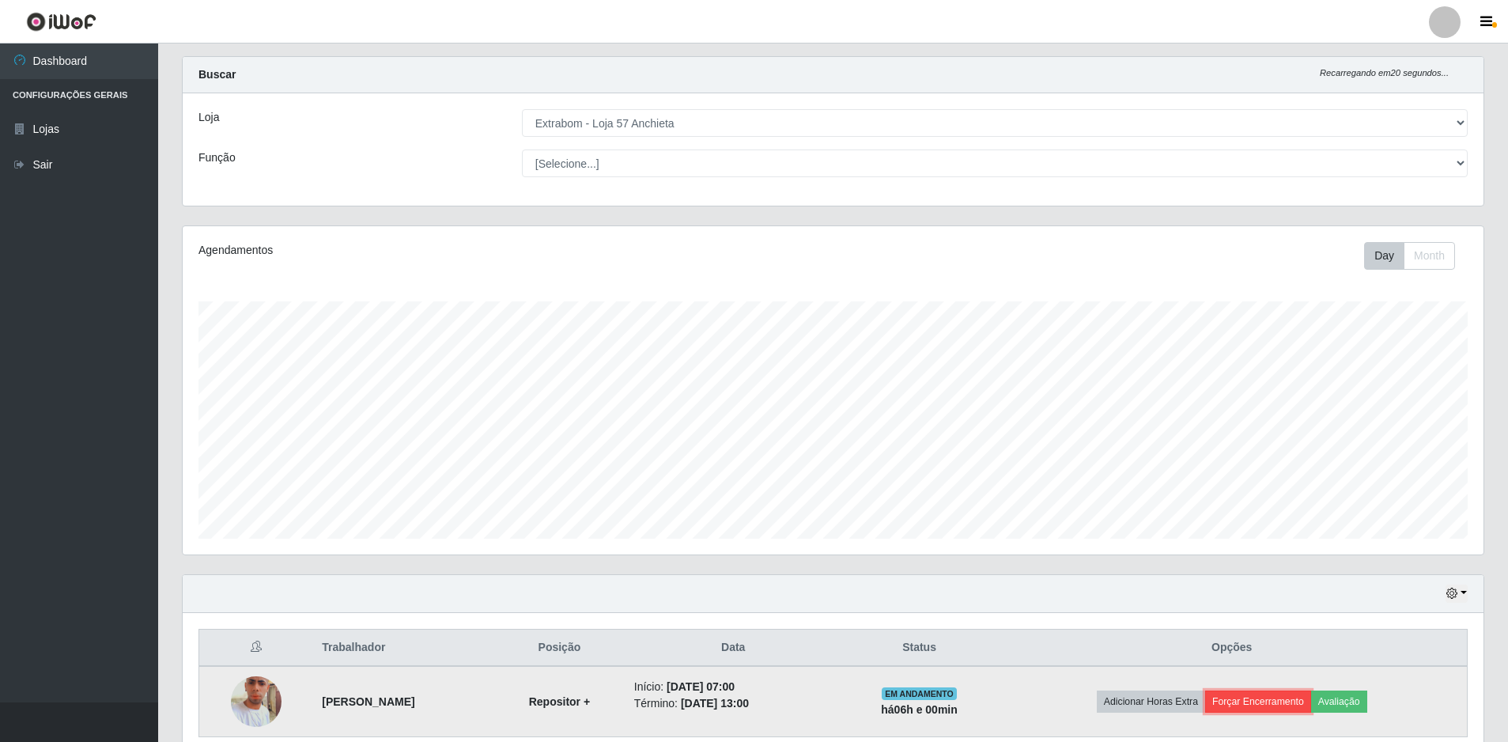
click at [1256, 701] on button "Forçar Encerramento" at bounding box center [1258, 701] width 106 height 22
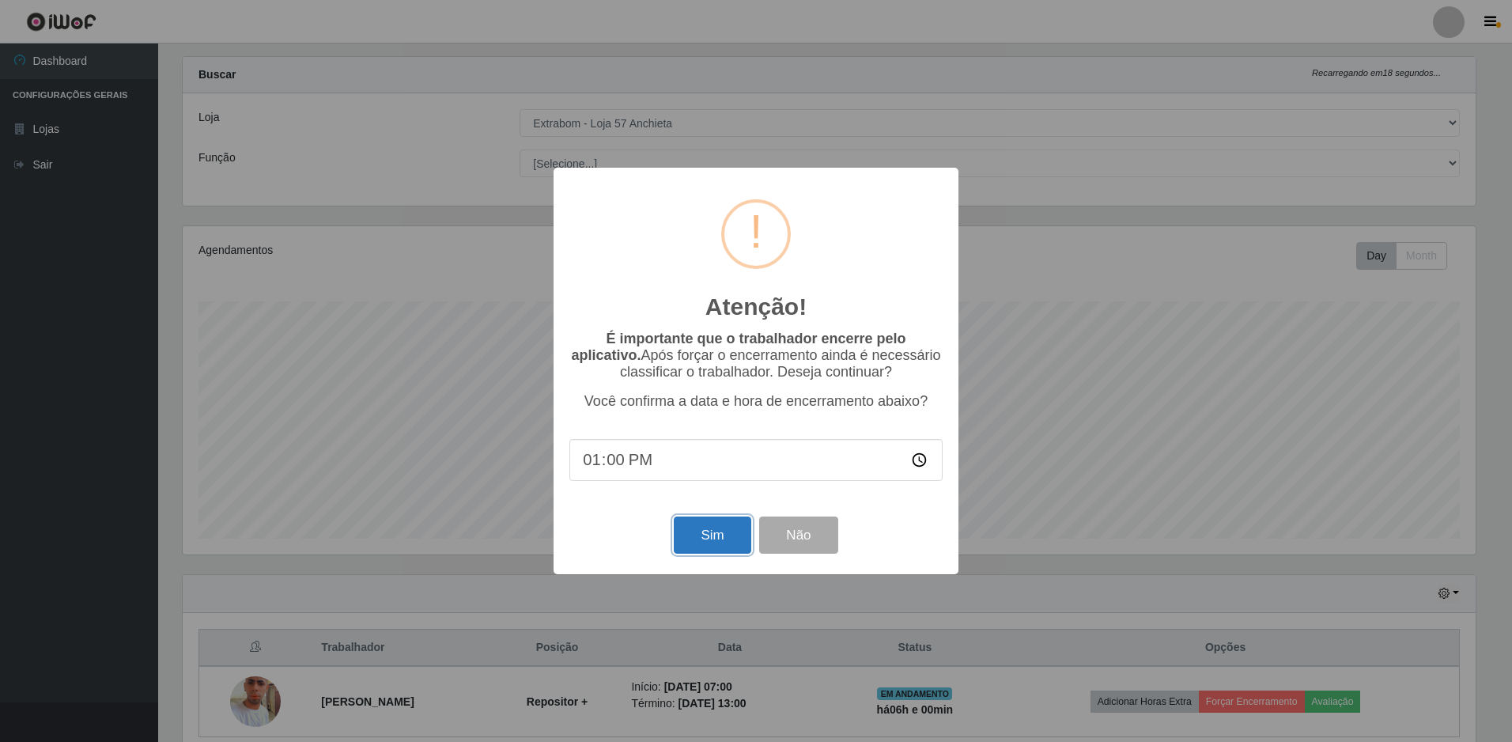
click at [705, 550] on button "Sim" at bounding box center [712, 534] width 77 height 37
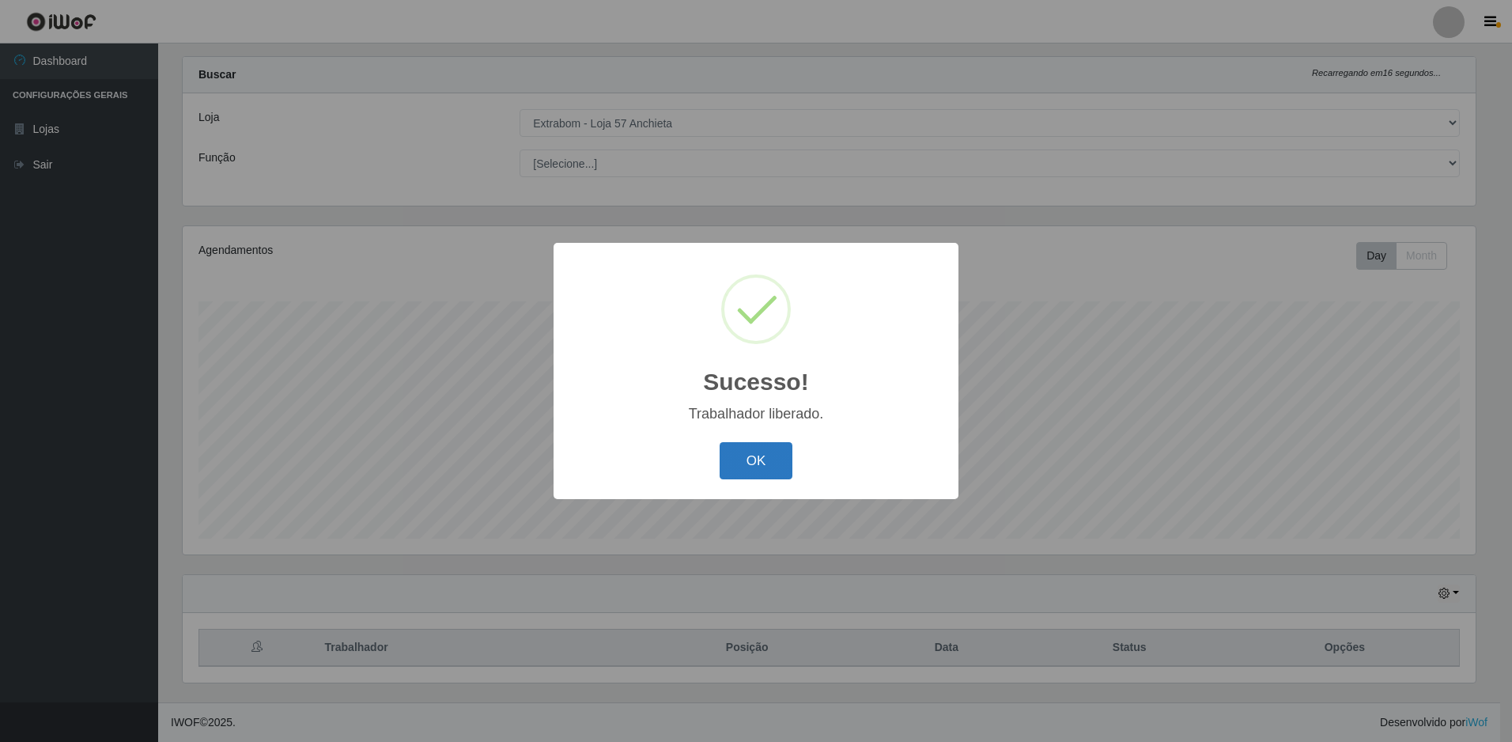
click at [774, 470] on button "OK" at bounding box center [757, 460] width 74 height 37
